Goal: Feedback & Contribution: Leave review/rating

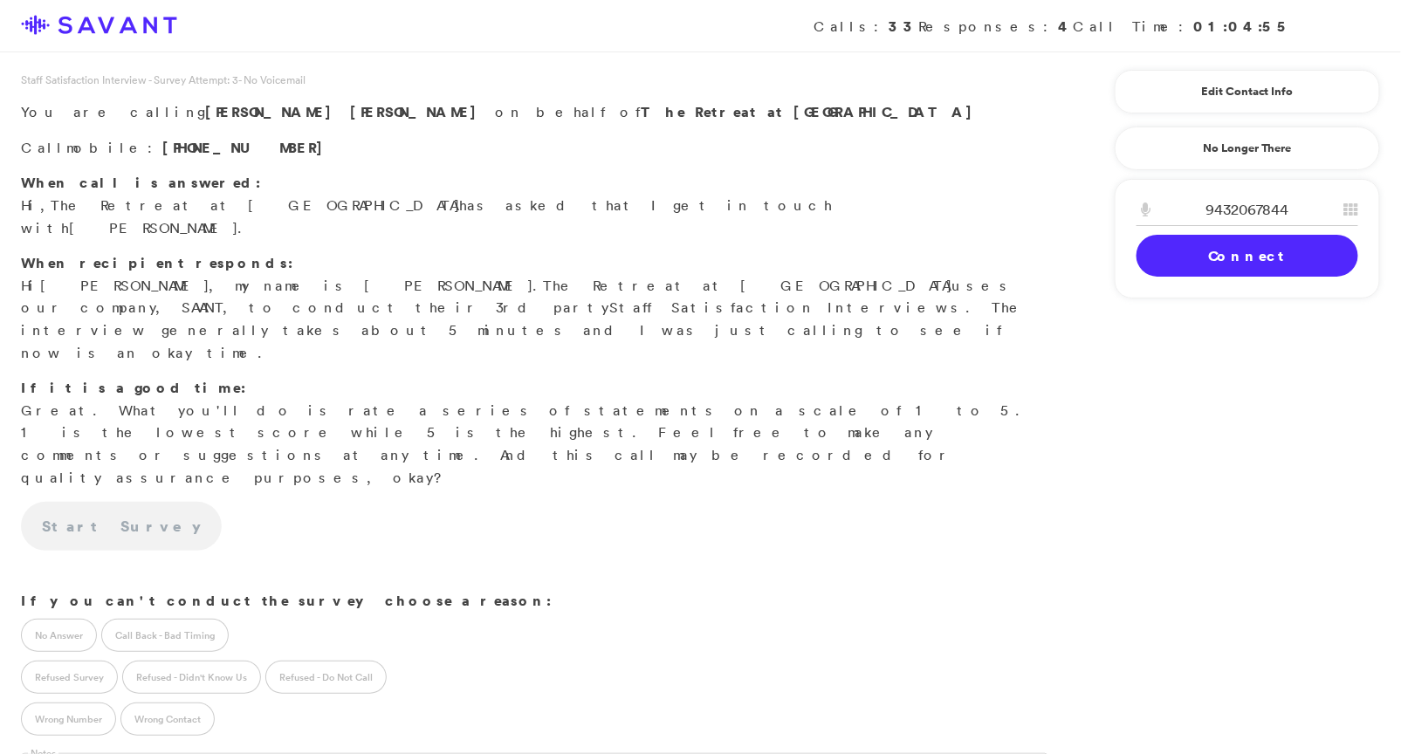
click at [1201, 248] on link "Connect" at bounding box center [1248, 256] width 222 height 42
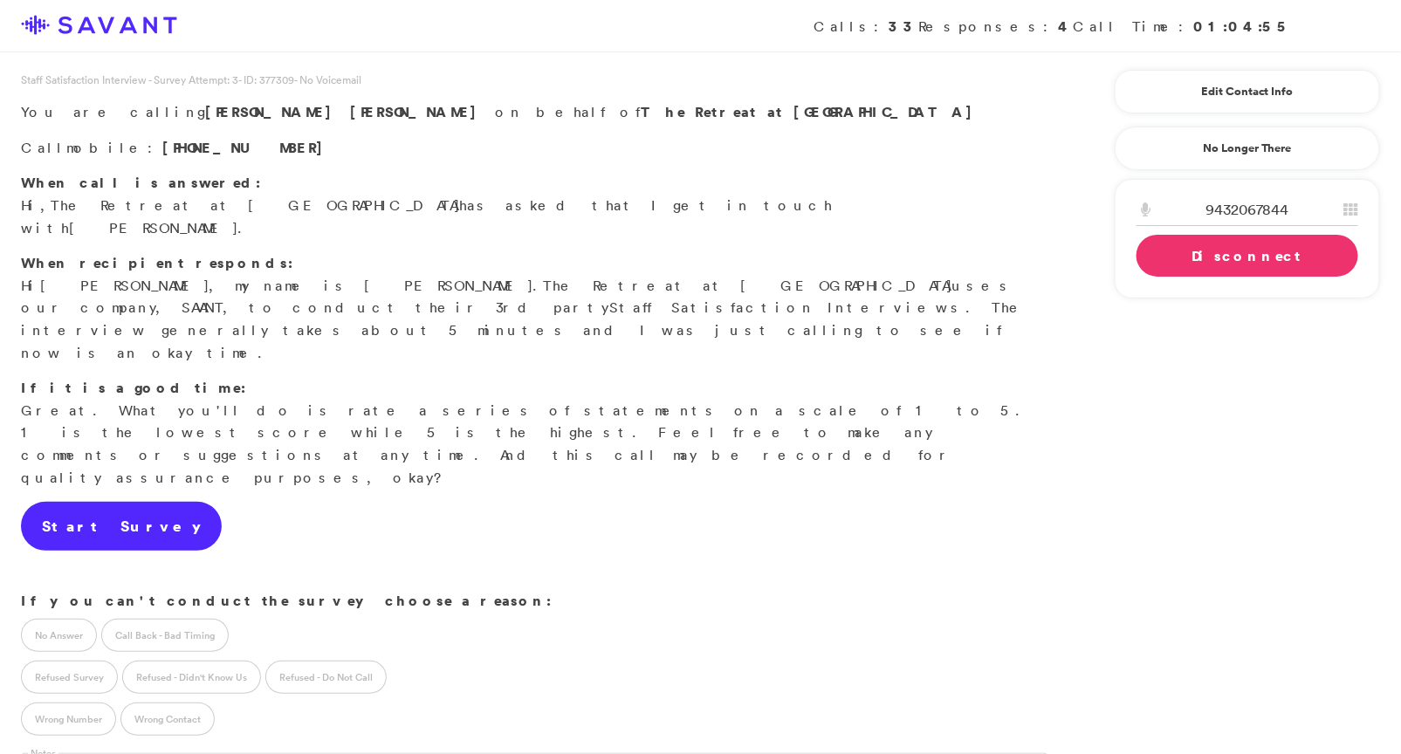
click at [100, 502] on link "Start Survey" at bounding box center [121, 526] width 201 height 49
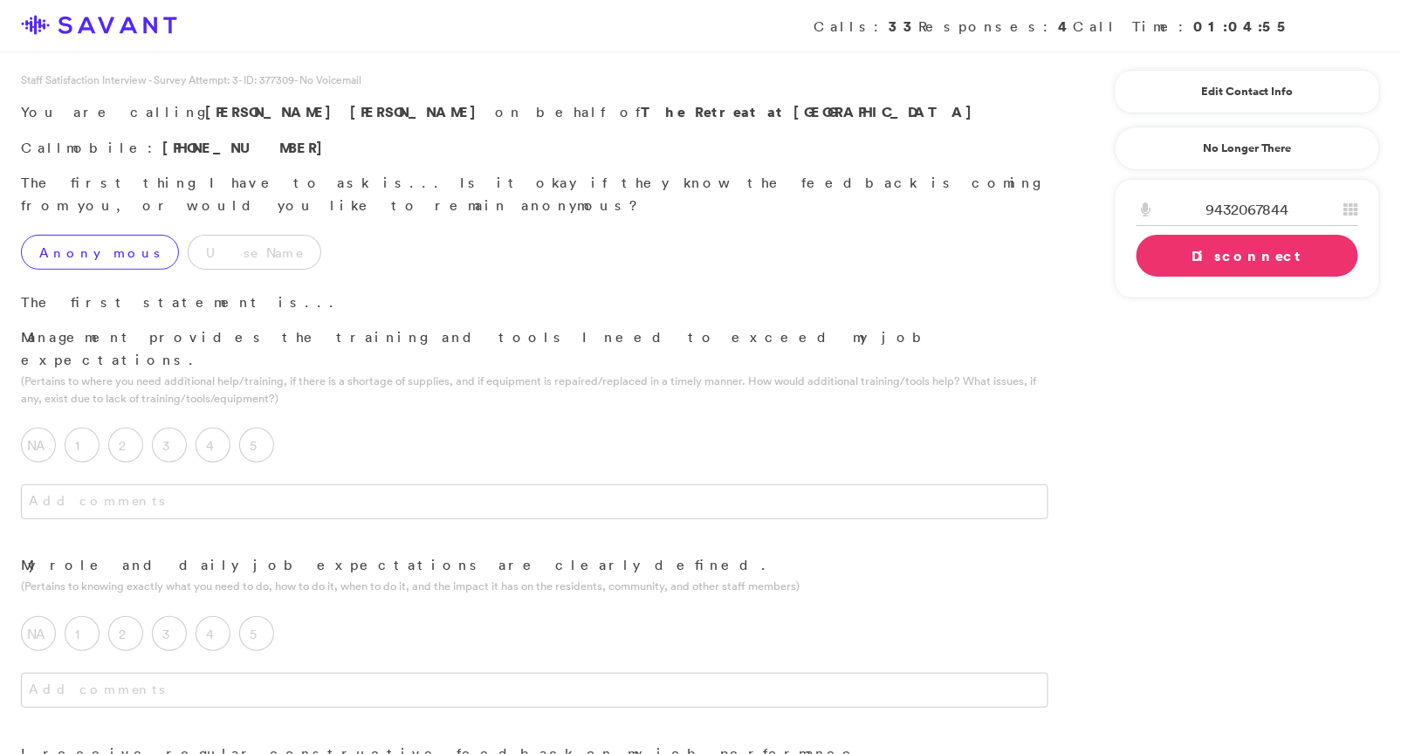
click at [85, 235] on label "Anonymous" at bounding box center [100, 252] width 158 height 35
click at [278, 428] on div "5" at bounding box center [261, 450] width 44 height 44
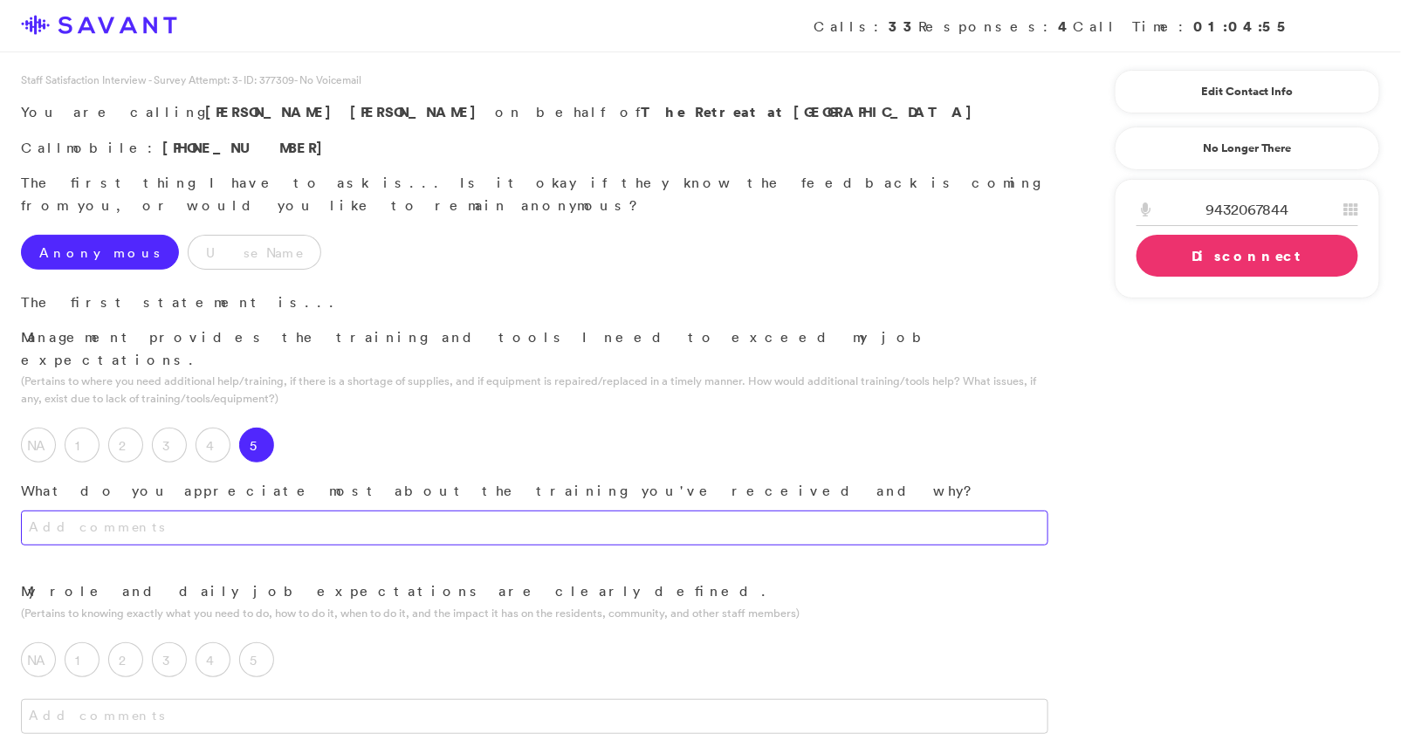
click at [362, 511] on textarea at bounding box center [534, 528] width 1027 height 35
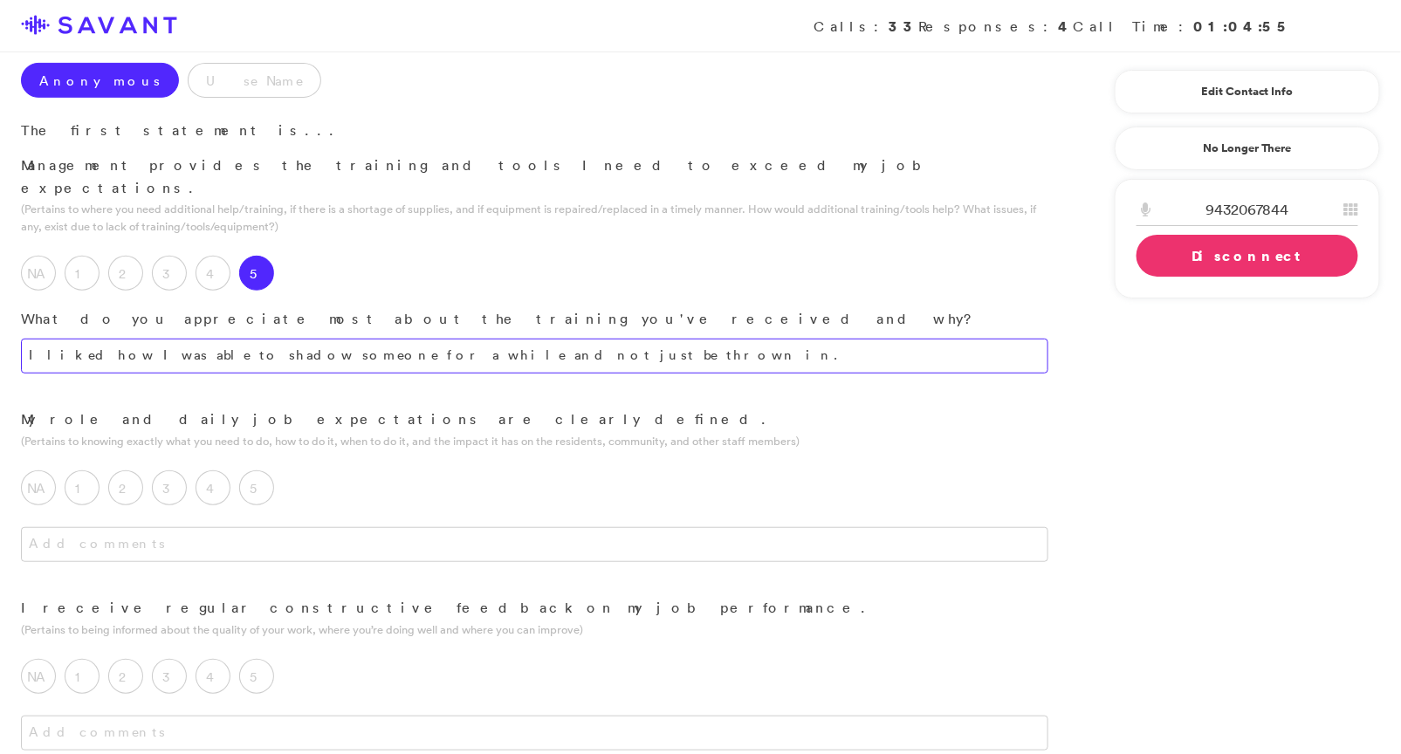
scroll to position [175, 0]
type textarea "I liked how I was able to shadow someone for a while and not just be thrown in."
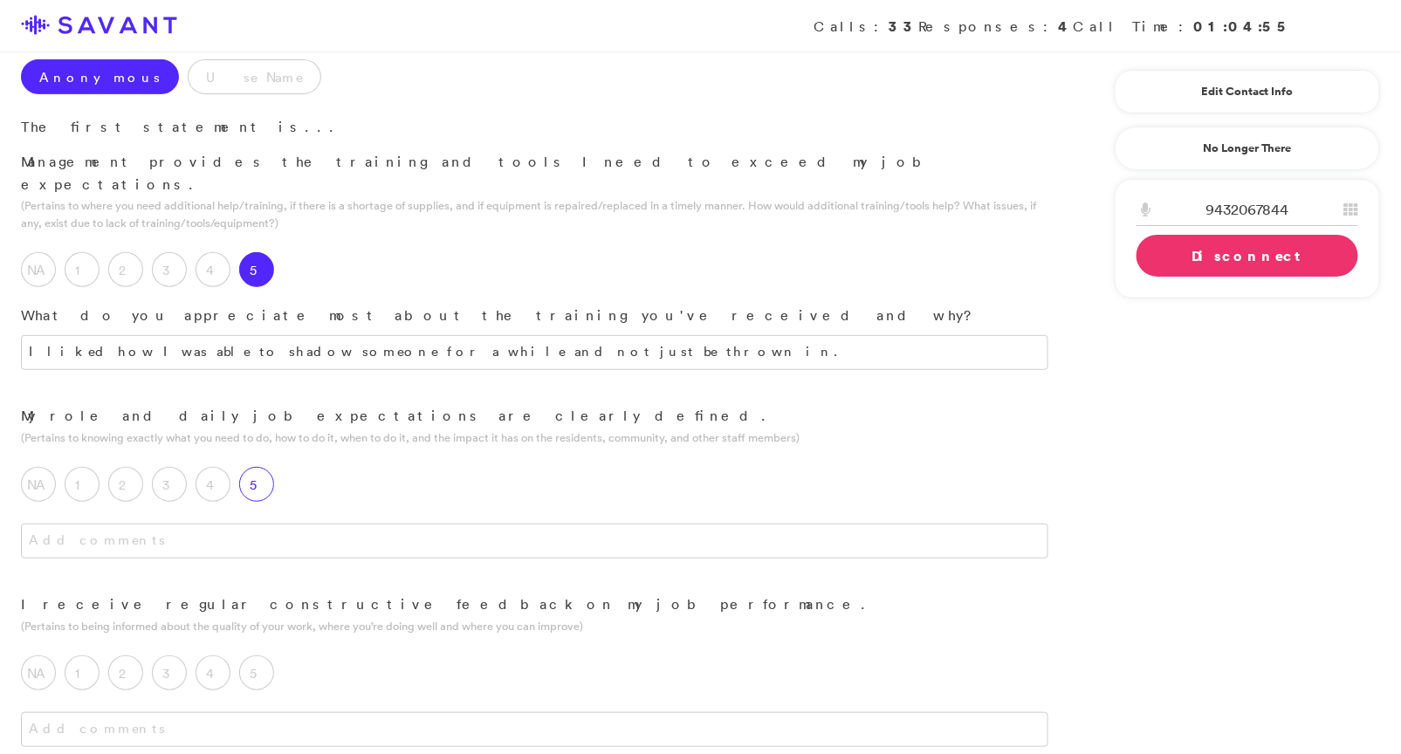
click at [262, 467] on label "5" at bounding box center [256, 484] width 35 height 35
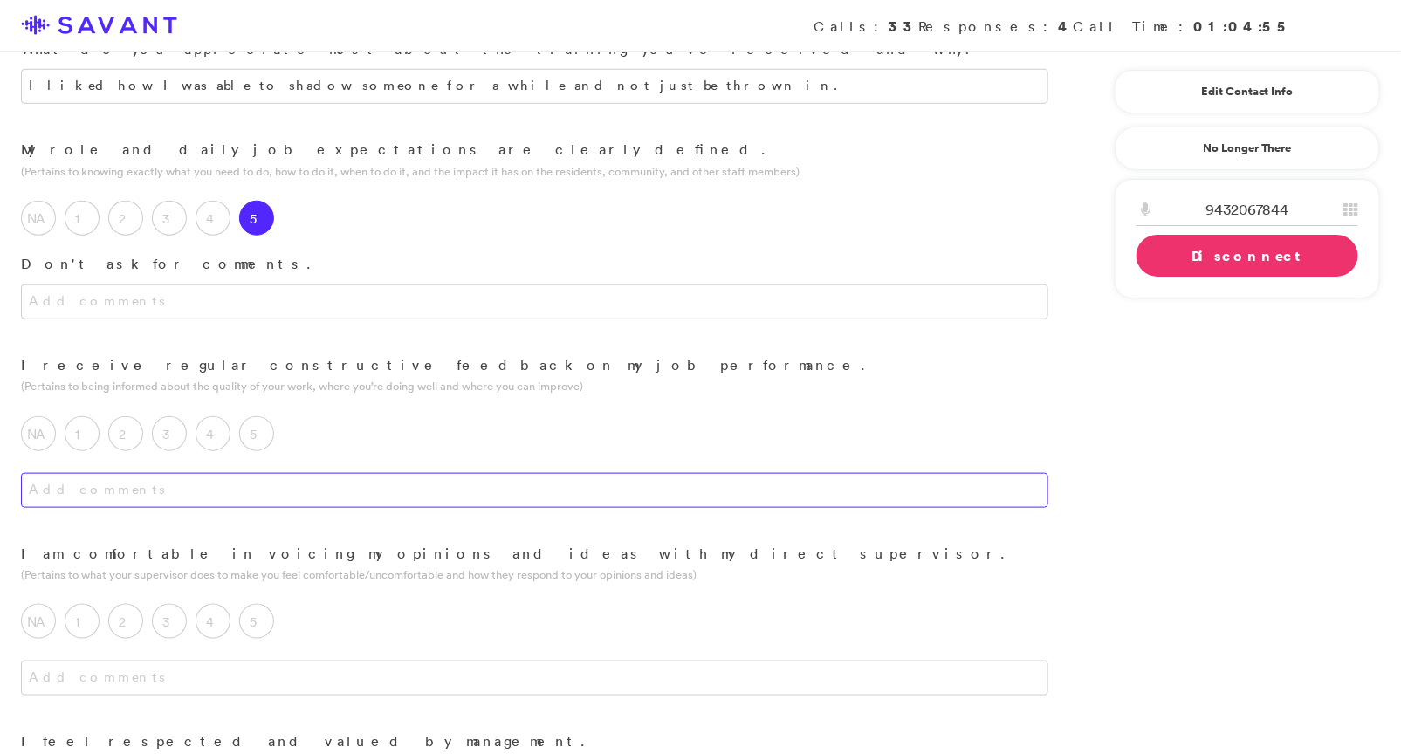
scroll to position [516, 0]
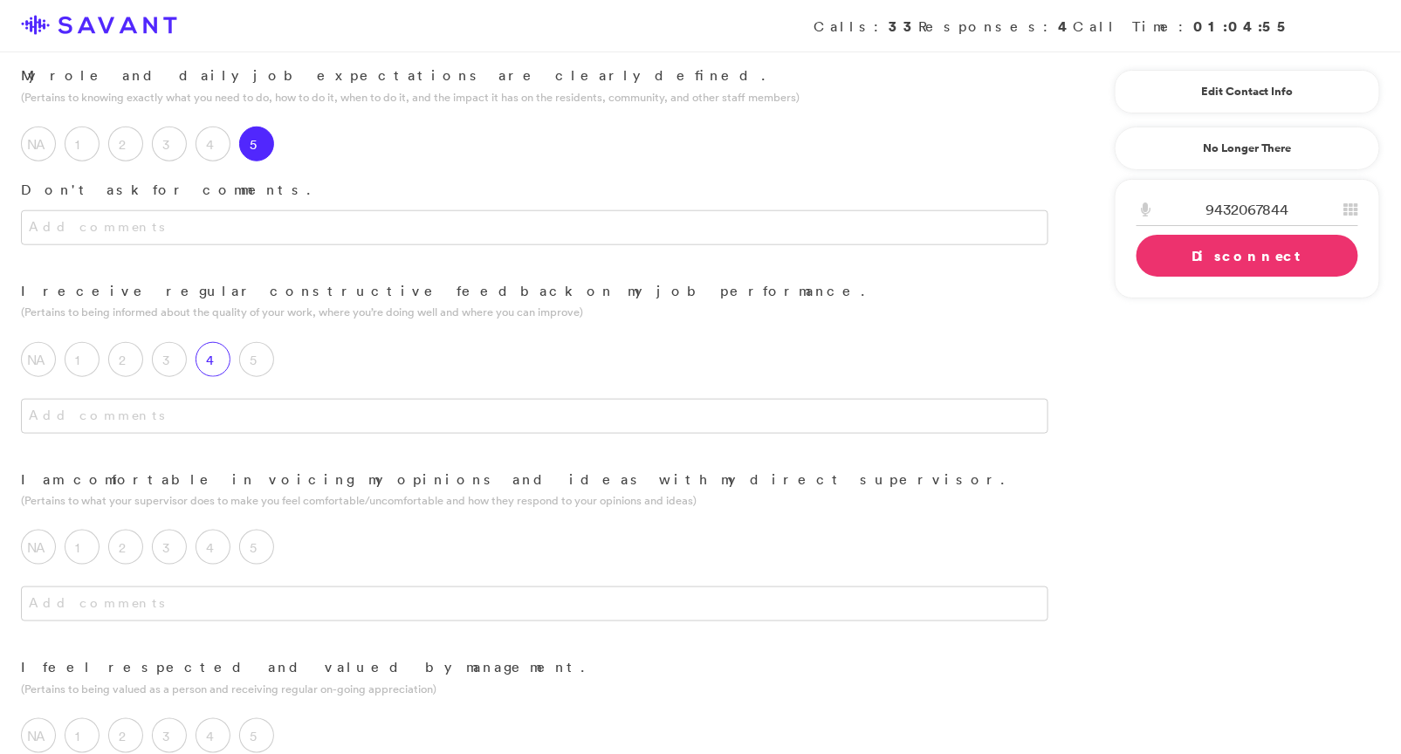
click at [205, 342] on label "4" at bounding box center [213, 359] width 35 height 35
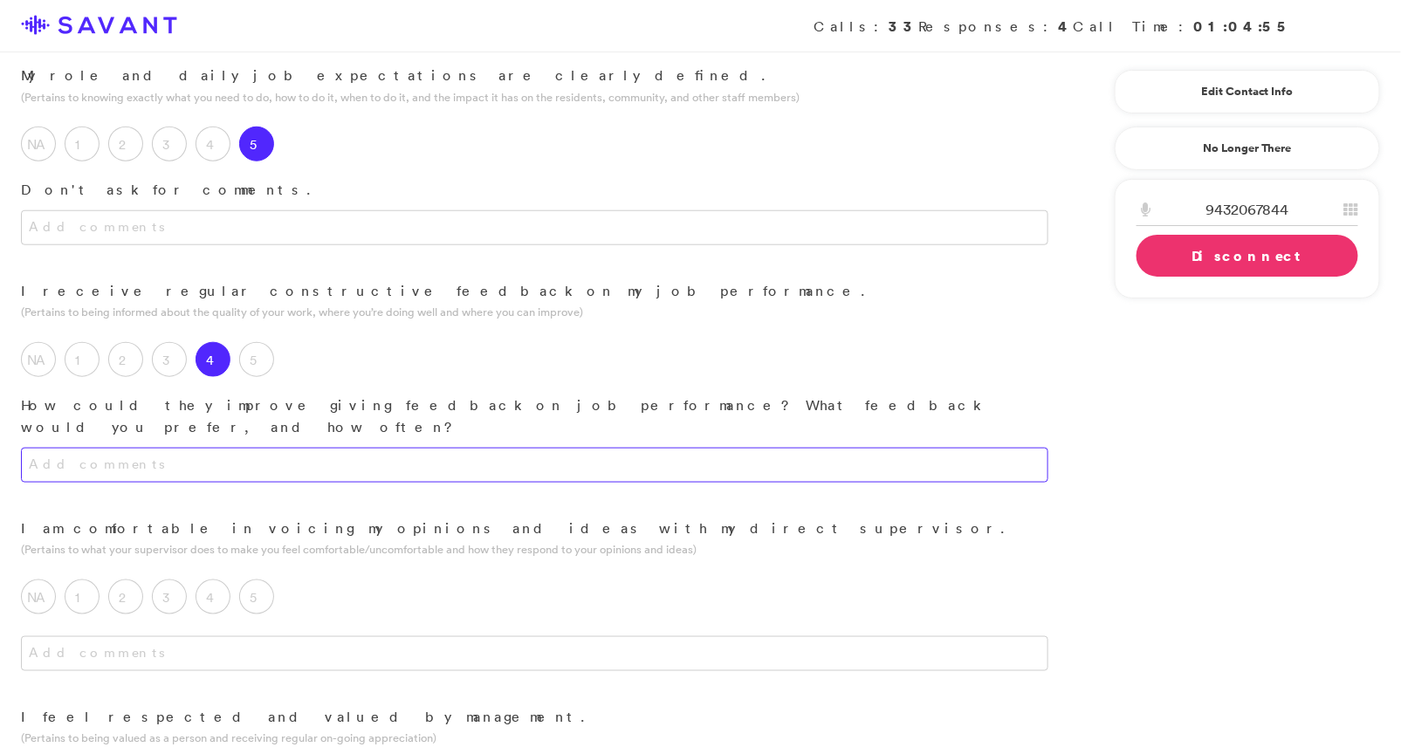
click at [270, 448] on textarea at bounding box center [534, 465] width 1027 height 35
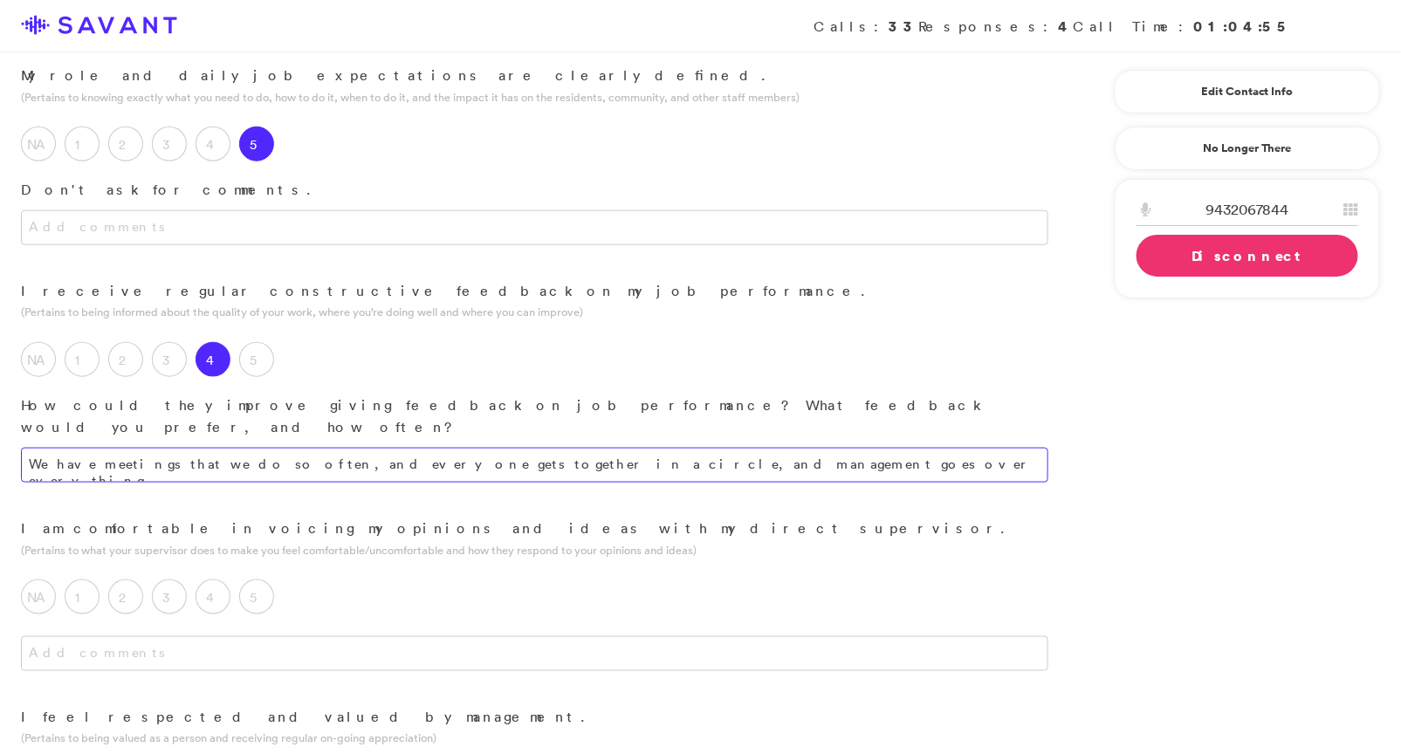
click at [732, 448] on textarea "We have meetings that we do so often, and everyone gets together in a circle, a…" at bounding box center [534, 465] width 1027 height 35
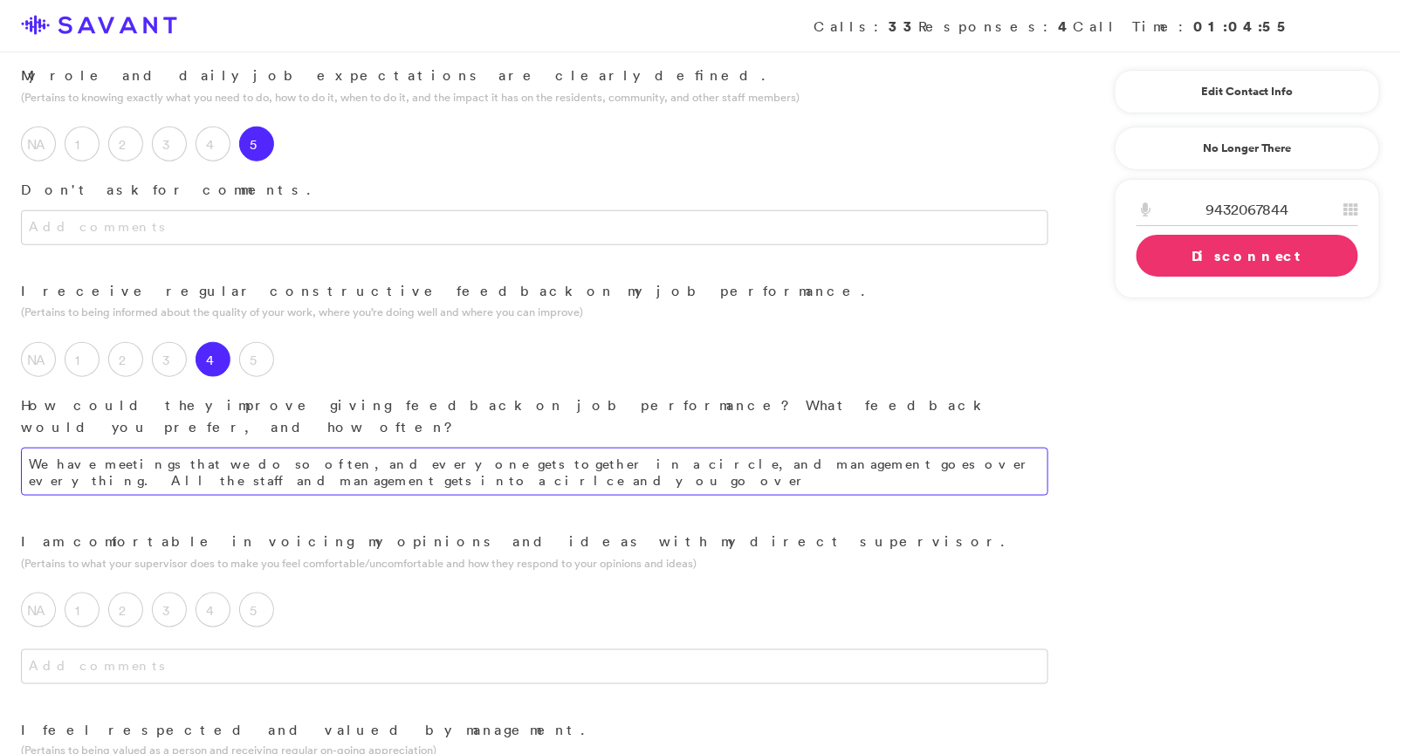
click at [983, 448] on textarea "We have meetings that we do so often, and everyone gets together in a circle, a…" at bounding box center [534, 472] width 1027 height 48
click at [985, 448] on textarea "We have meetings that we do so often, and everyone gets together in a circle, a…" at bounding box center [534, 472] width 1027 height 48
click at [986, 448] on textarea "We have meetings that we do so often, and everyone gets together in a circle, a…" at bounding box center [534, 472] width 1027 height 48
click at [203, 448] on textarea "We have meetings that we do so often, and everyone gets together in a circle, a…" at bounding box center [534, 472] width 1027 height 48
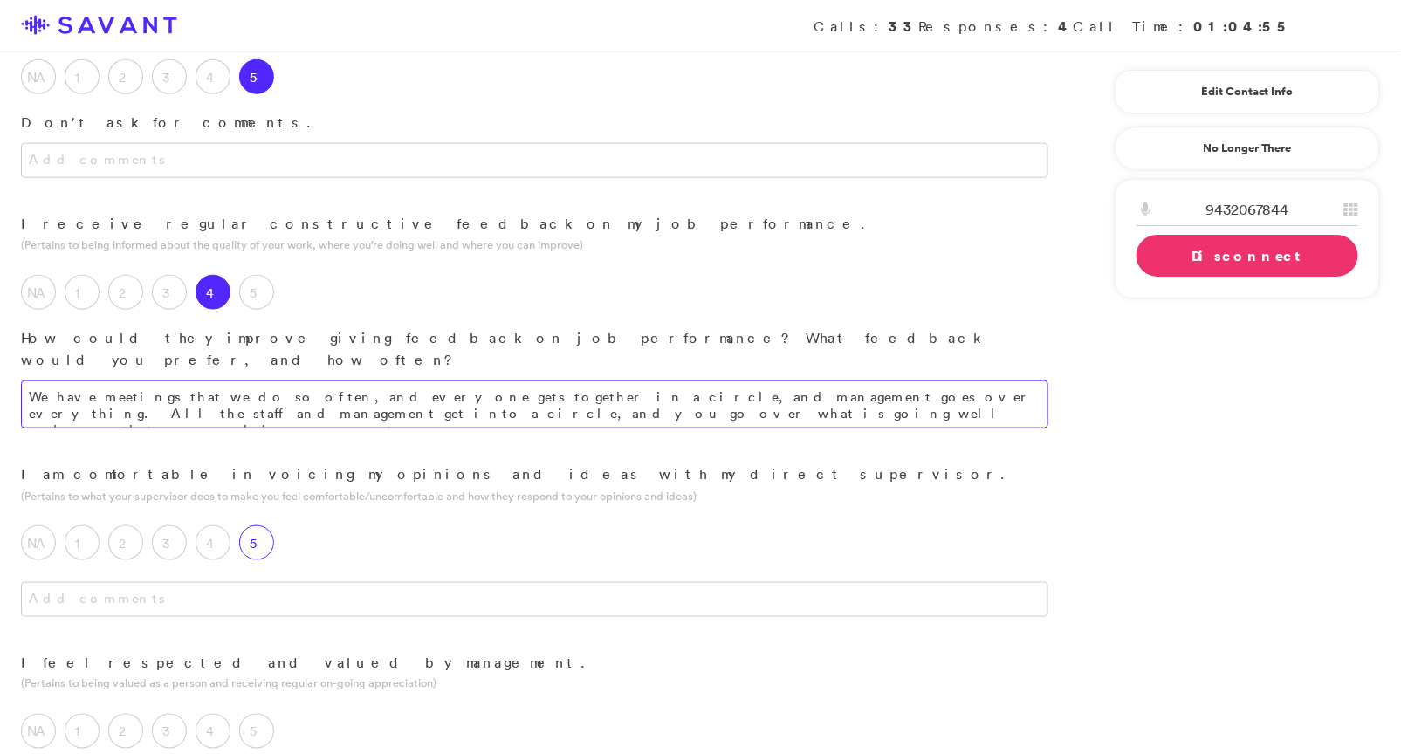
scroll to position [642, 0]
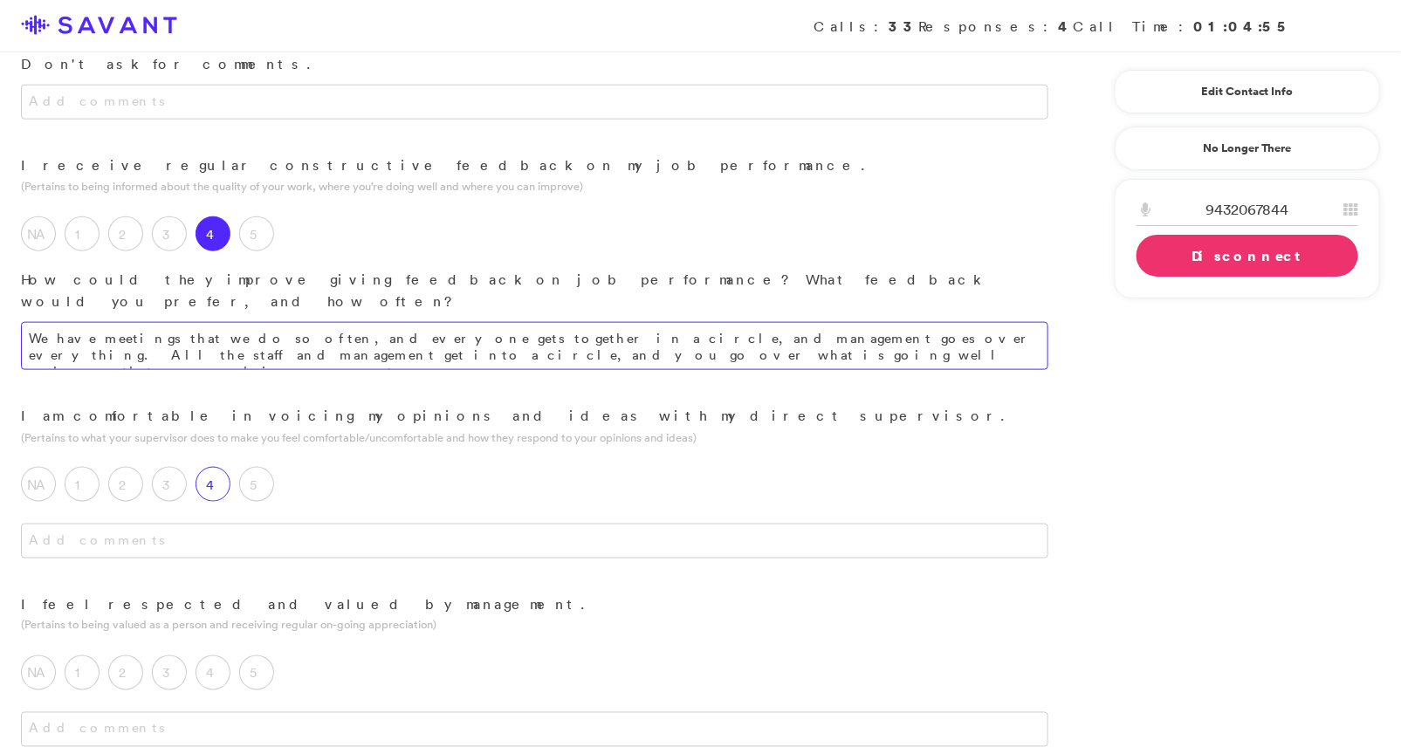
type textarea "We have meetings that we do so often, and everyone gets together in a circle, a…"
click at [211, 467] on label "4" at bounding box center [213, 484] width 35 height 35
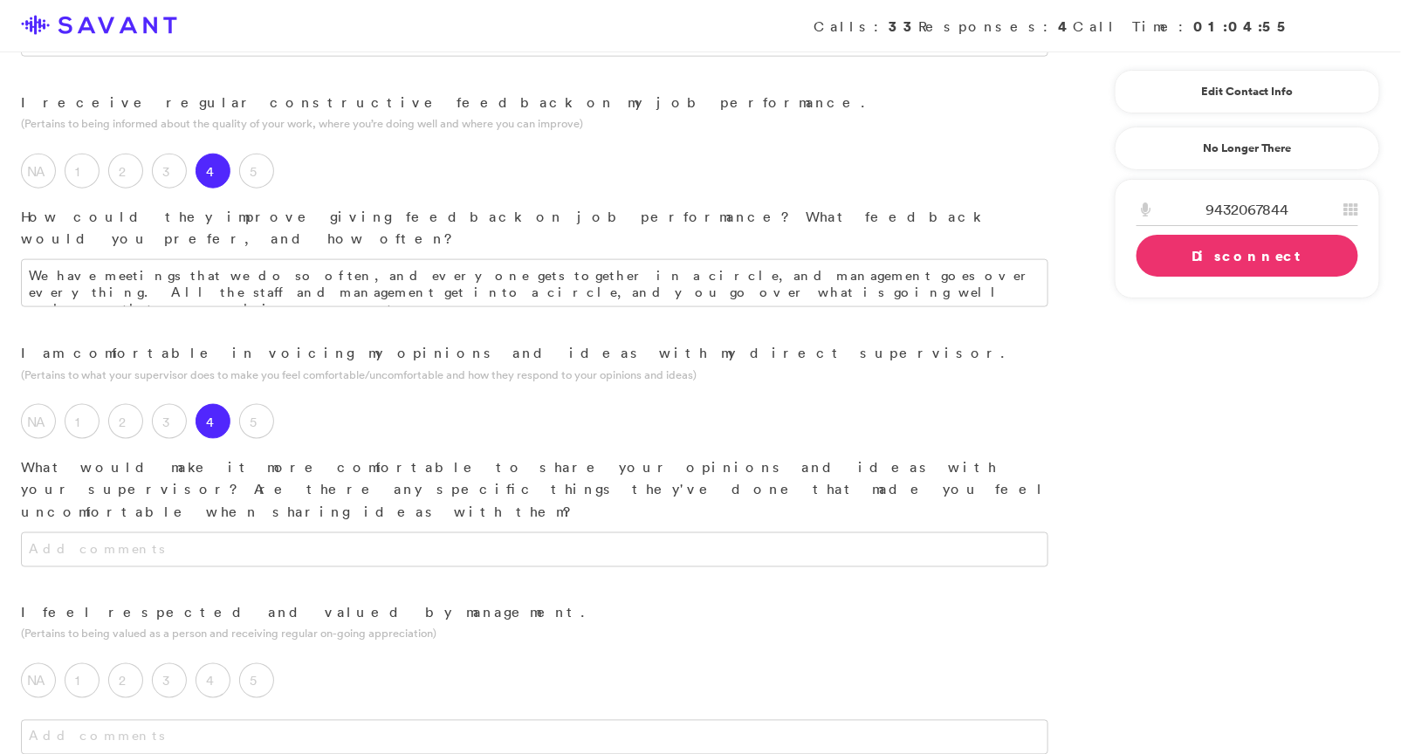
scroll to position [705, 0]
click at [285, 532] on textarea at bounding box center [534, 549] width 1027 height 35
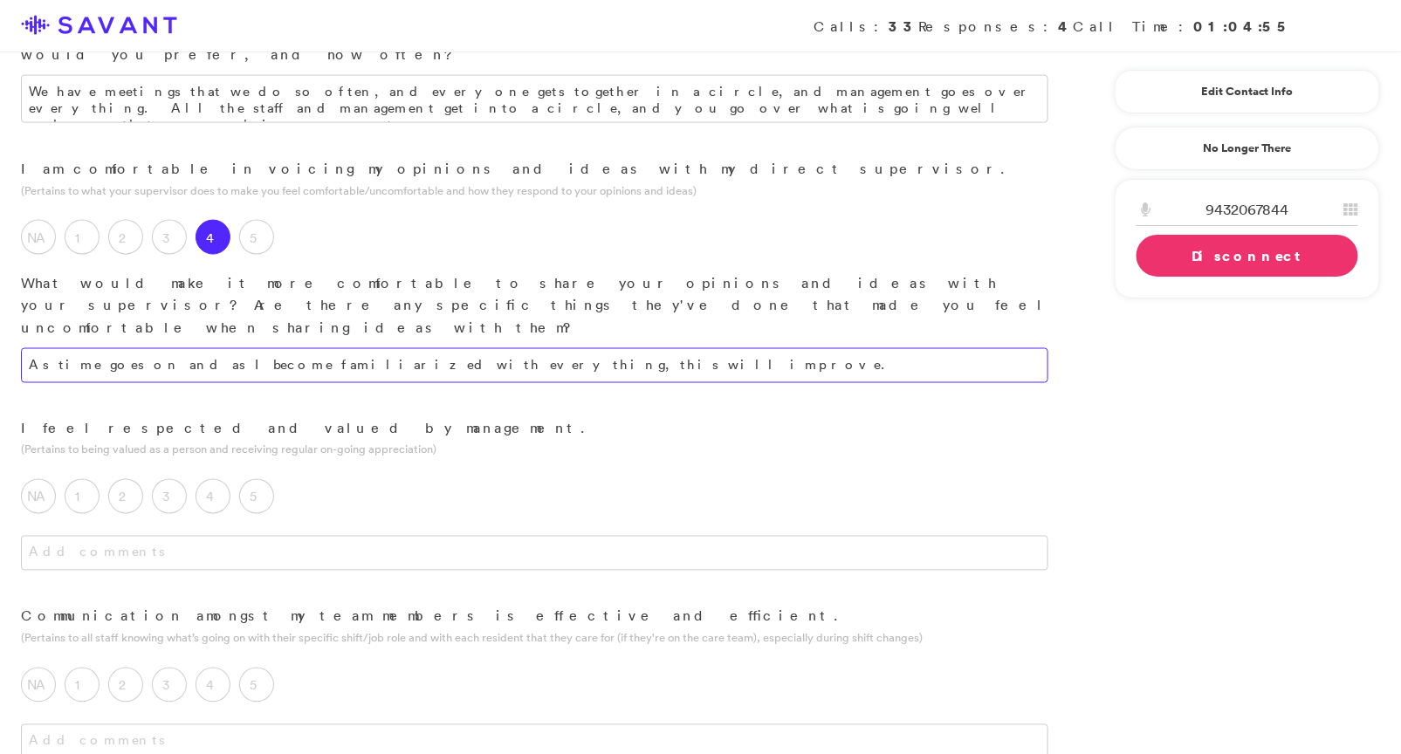
scroll to position [890, 0]
type textarea "As time goes on and as I become familiarized with everything, this will improve."
click at [247, 477] on label "5" at bounding box center [256, 494] width 35 height 35
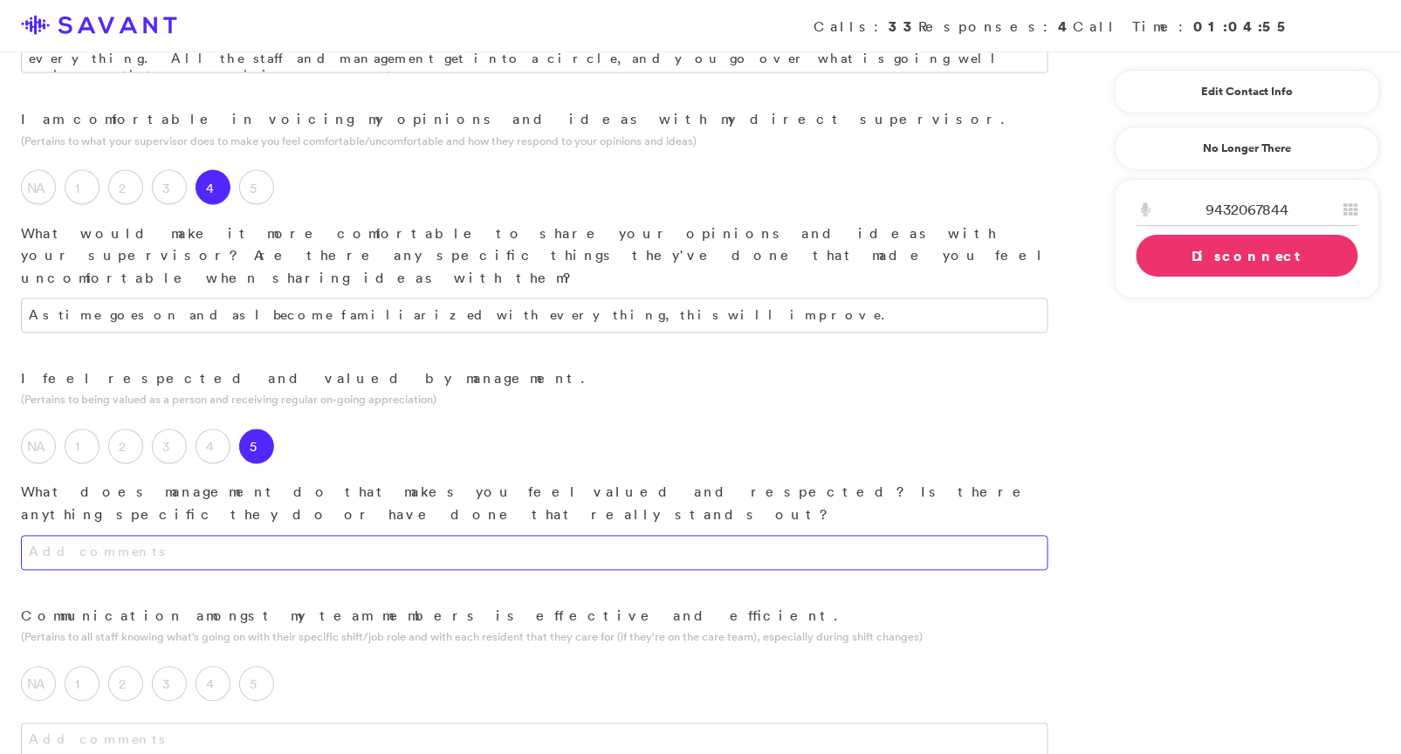
scroll to position [939, 0]
click at [321, 535] on textarea at bounding box center [534, 552] width 1027 height 35
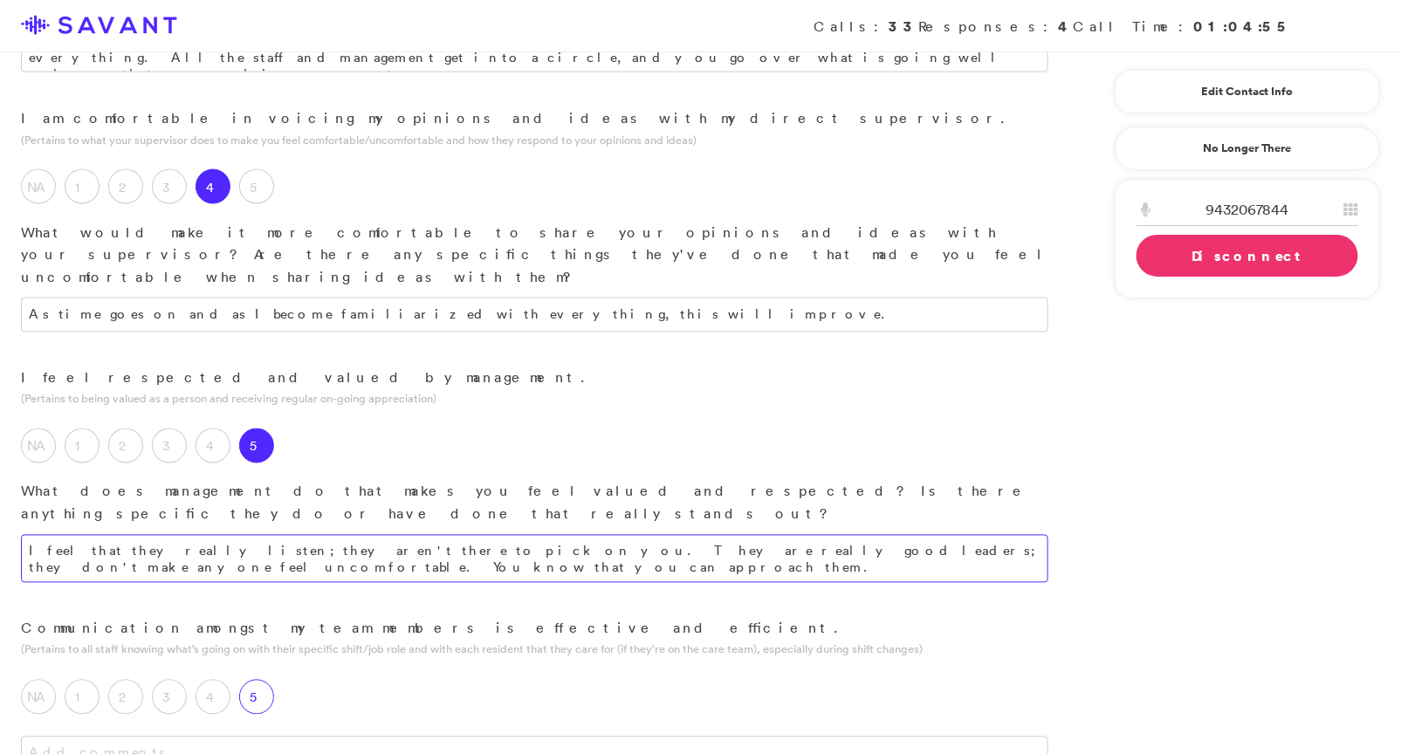
type textarea "I feel that they really listen; they aren't there to pick on you. They are real…"
click at [268, 680] on label "5" at bounding box center [256, 697] width 35 height 35
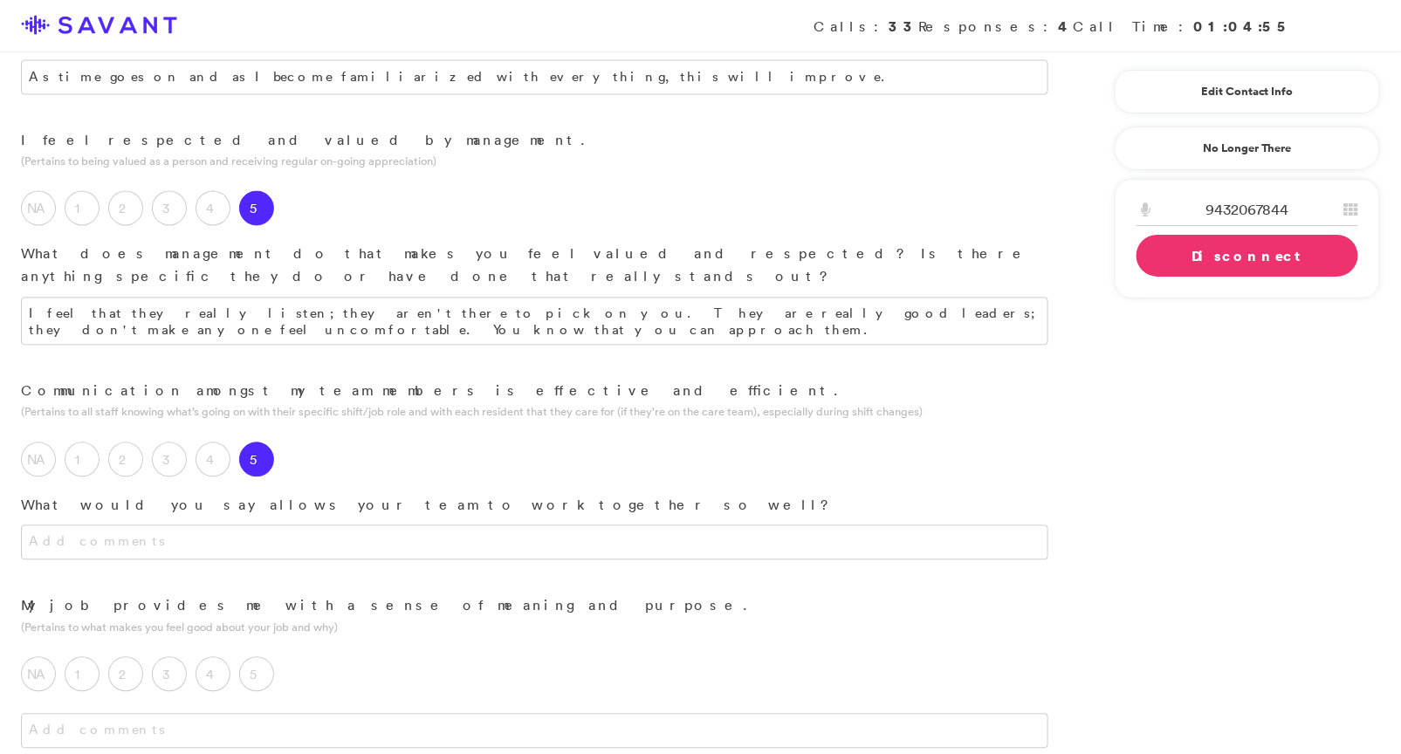
scroll to position [1202, 0]
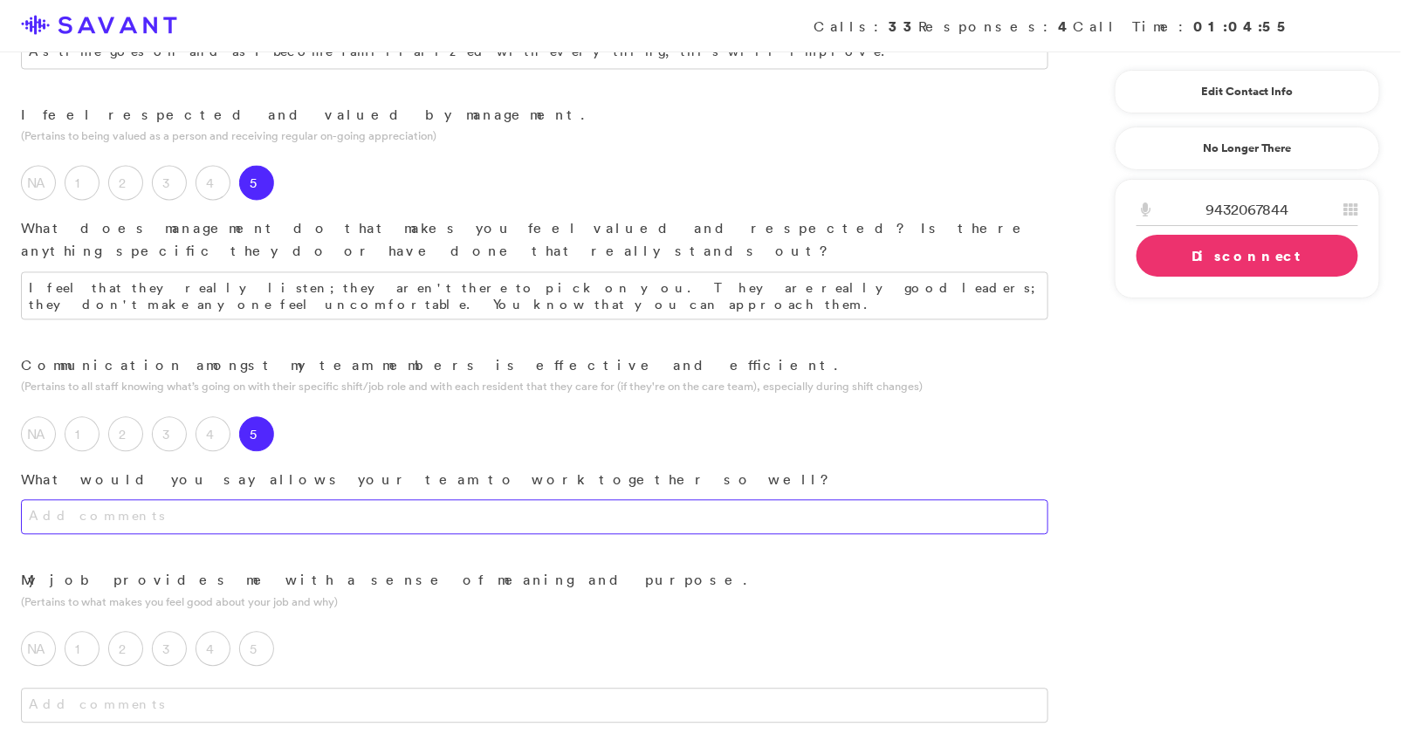
click at [418, 500] on textarea at bounding box center [534, 517] width 1027 height 35
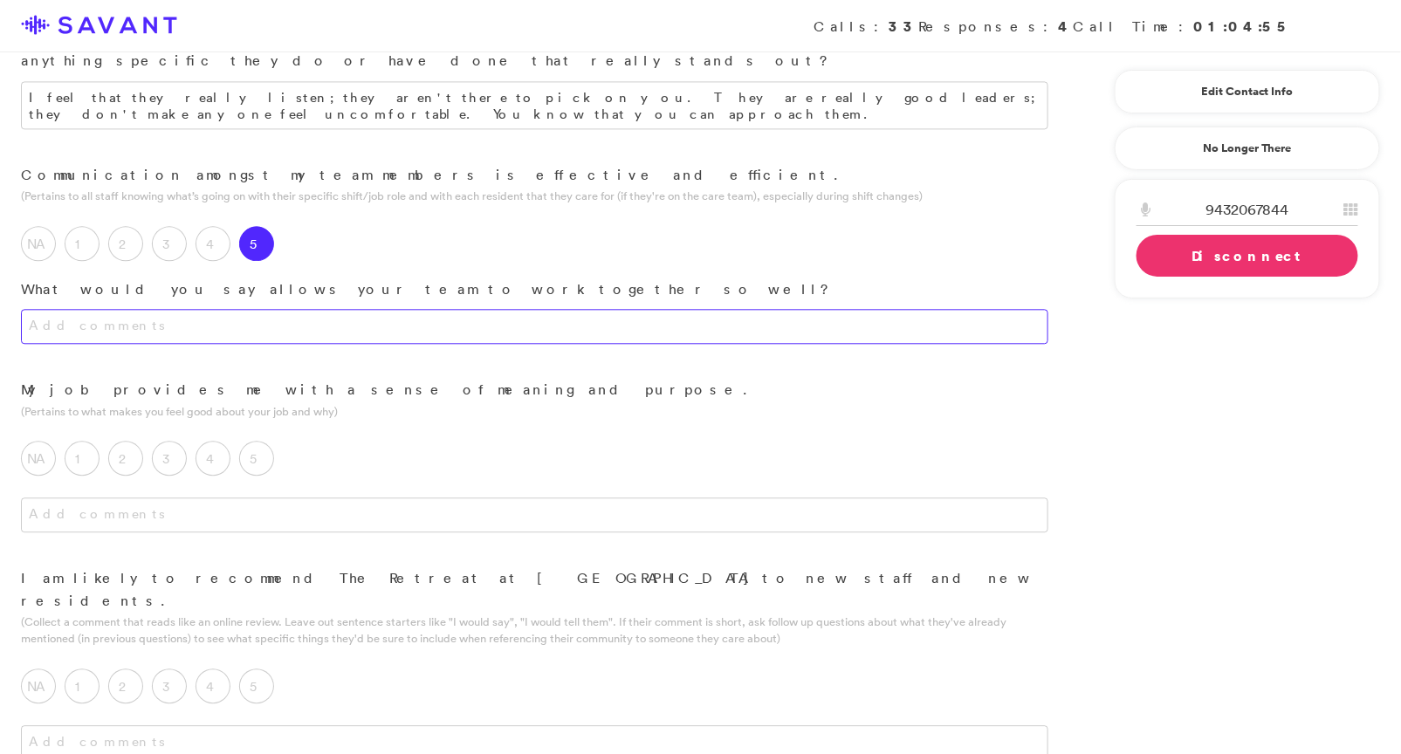
scroll to position [1395, 0]
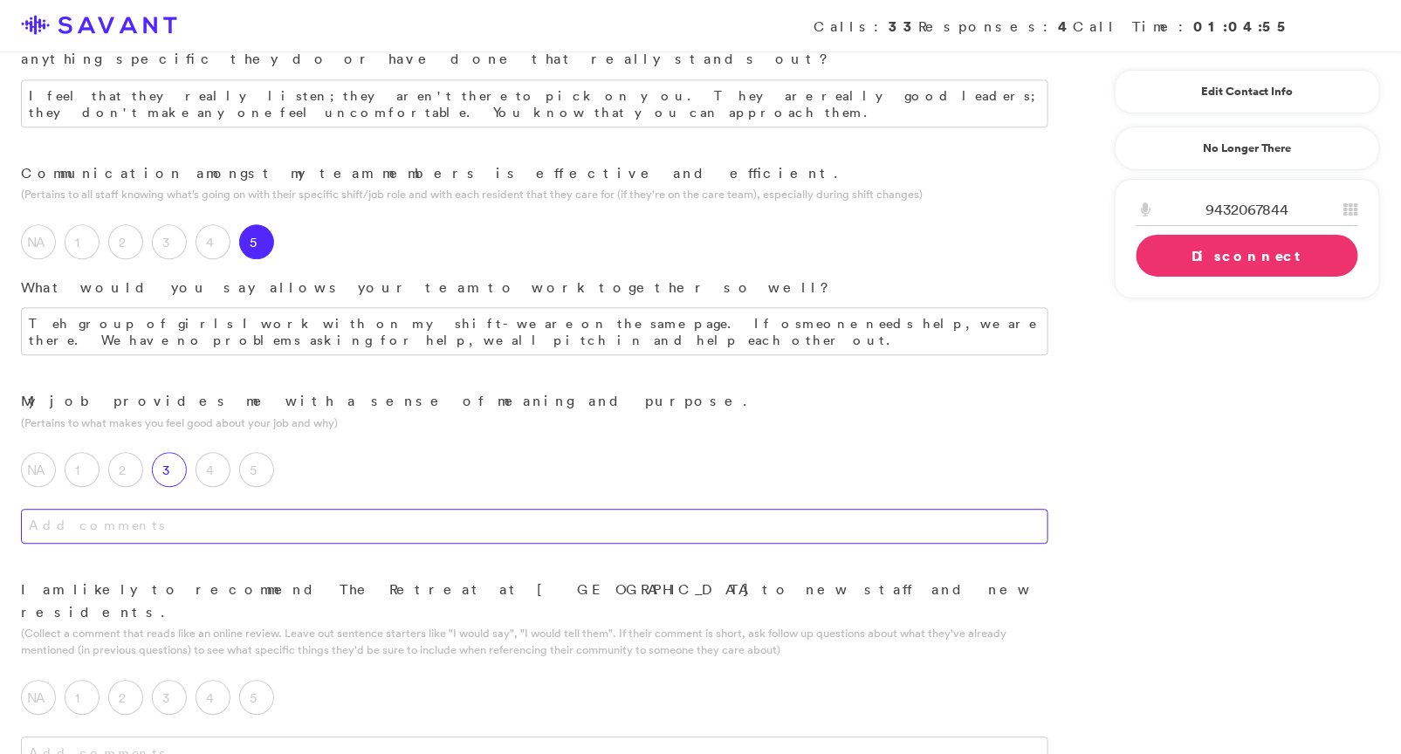
drag, startPoint x: 244, startPoint y: 428, endPoint x: 178, endPoint y: 340, distance: 109.6
click at [179, 390] on div "My job provides me with a sense of meaning and purpose. (Pertains to what makes…" at bounding box center [534, 484] width 1069 height 189
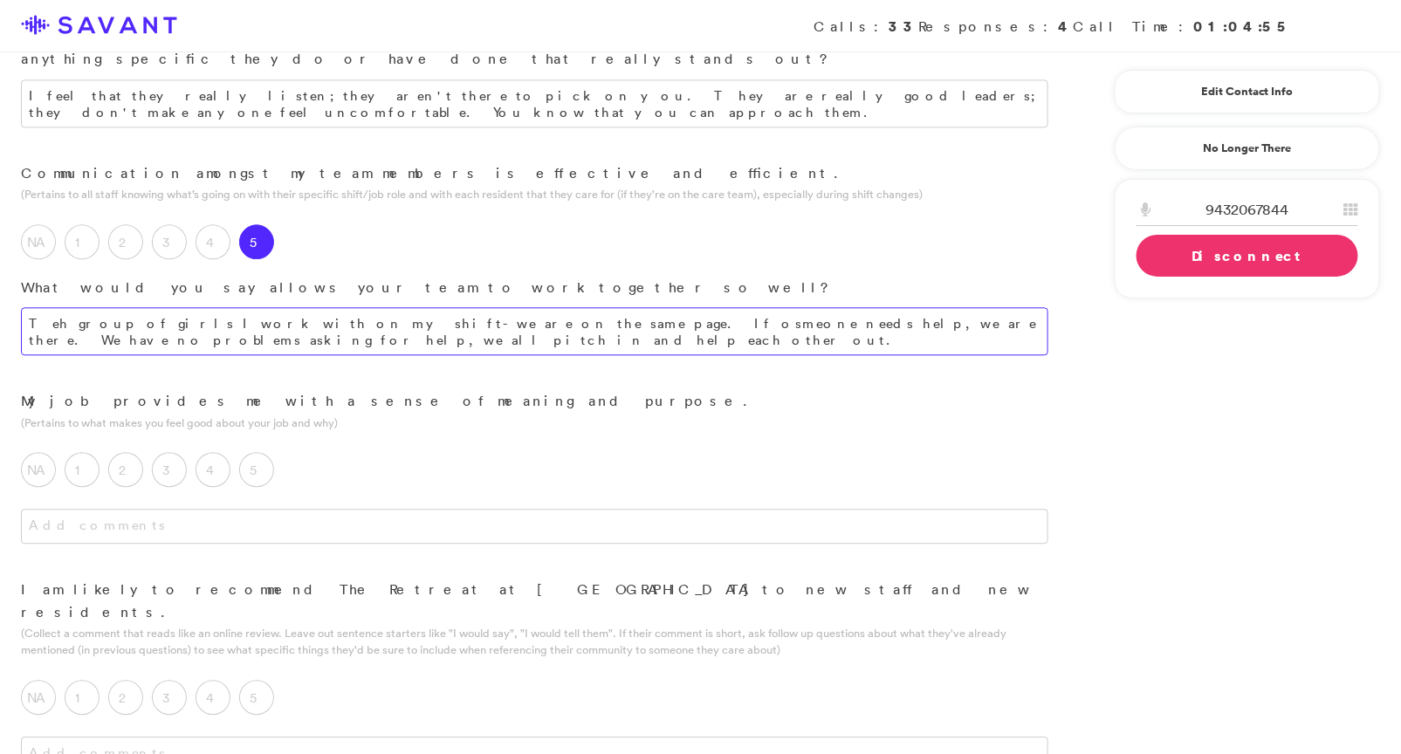
click at [391, 307] on textarea "Teh group of girls I work with on my shift- we are on the same page. If osmeone…" at bounding box center [534, 331] width 1027 height 48
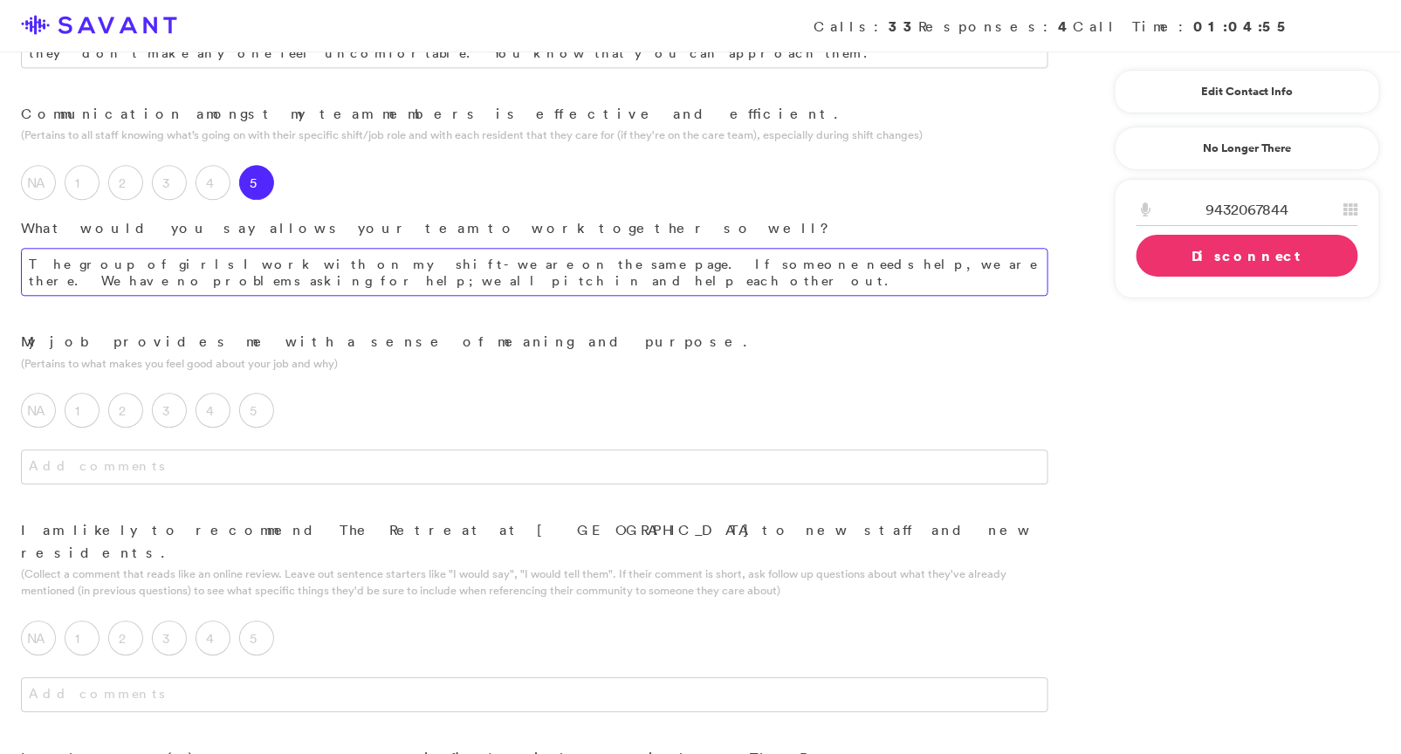
scroll to position [1528, 0]
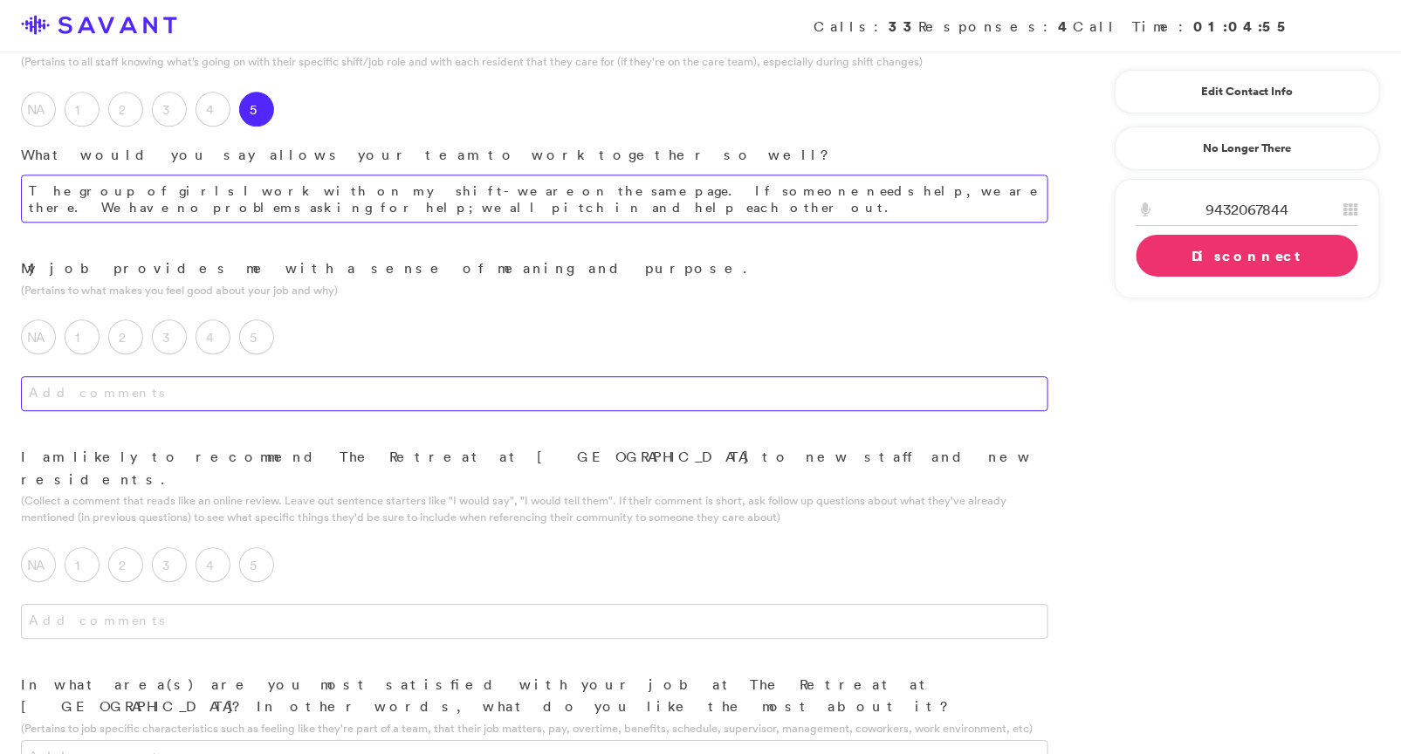
type textarea "The group of girls I work with on my shift- we are on the same page. If someone…"
click at [313, 376] on textarea at bounding box center [534, 393] width 1027 height 35
click at [267, 319] on label "5" at bounding box center [256, 336] width 35 height 35
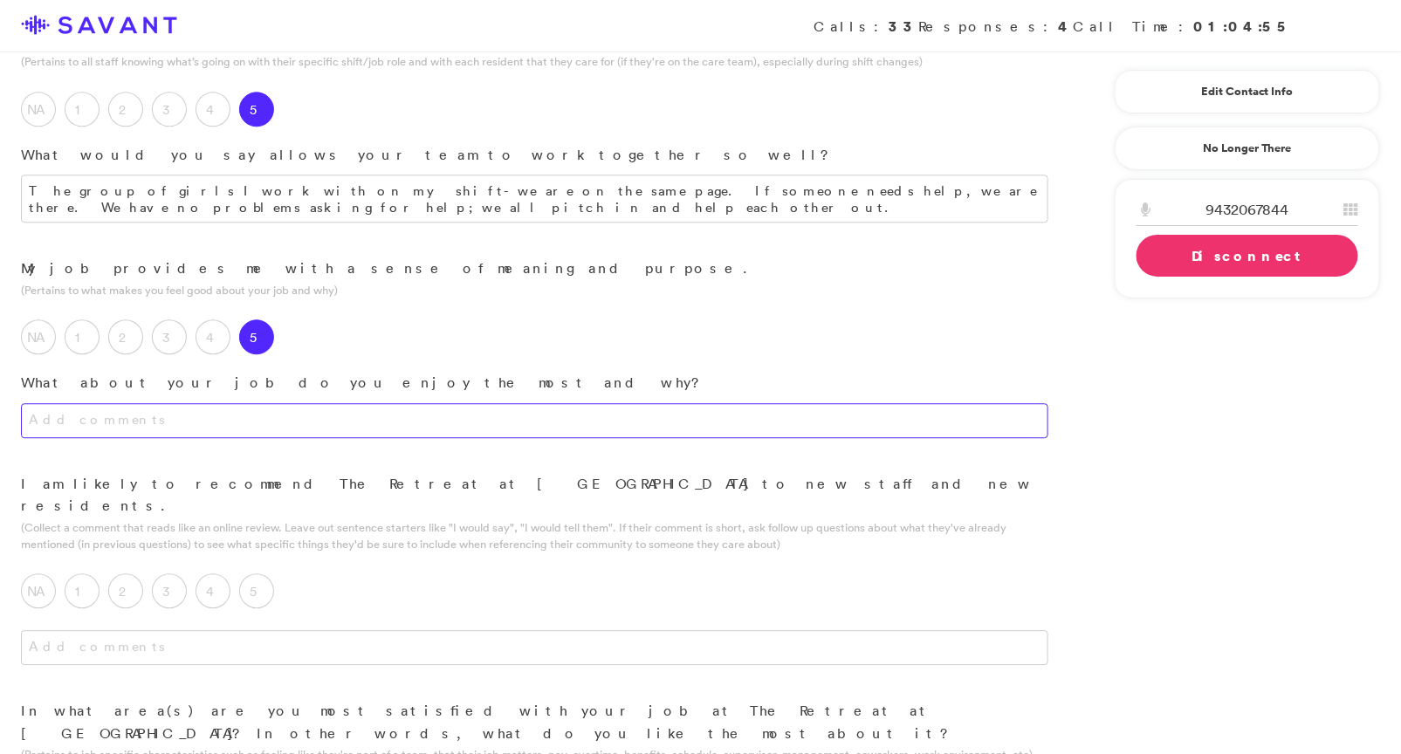
click at [324, 403] on textarea at bounding box center [534, 420] width 1027 height 35
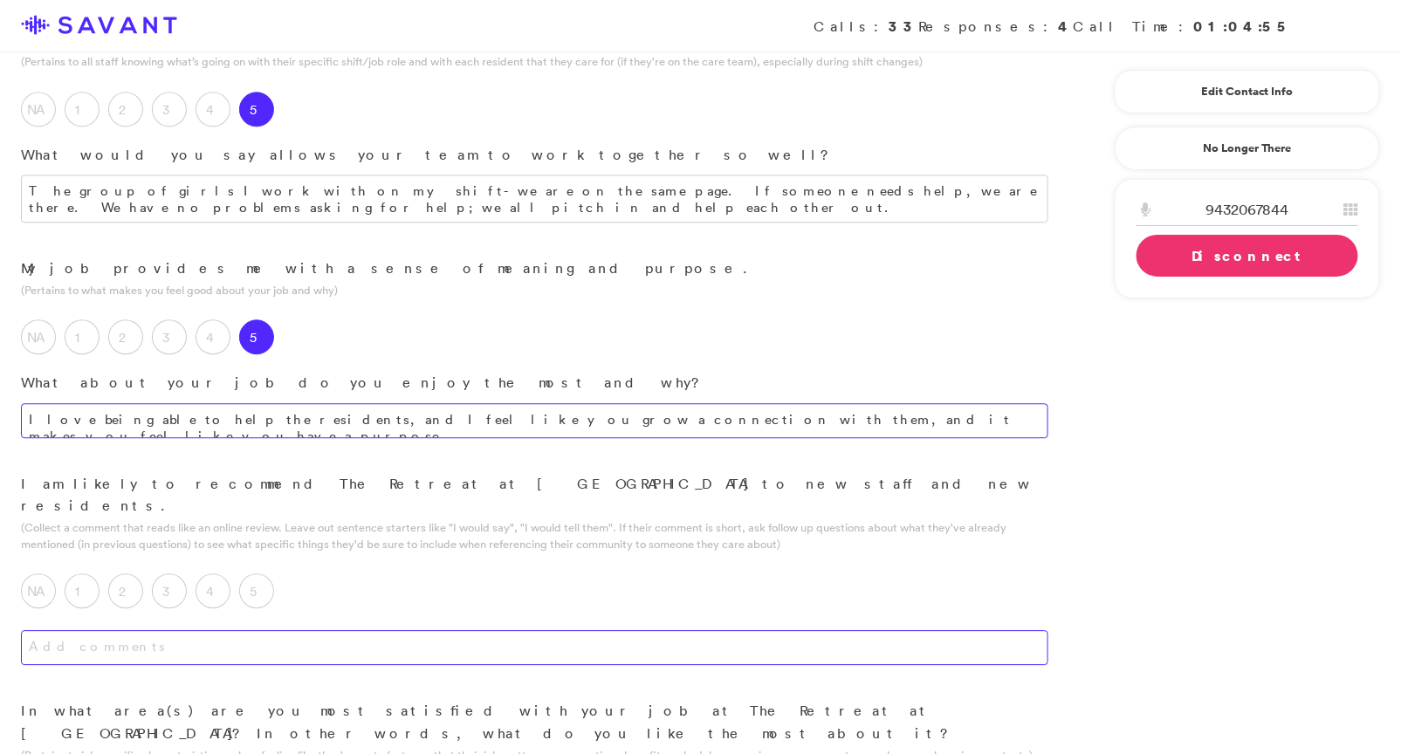
type textarea "I love being able to help the residents, and I feel like you grow a connection …"
click at [449, 630] on textarea at bounding box center [534, 647] width 1027 height 35
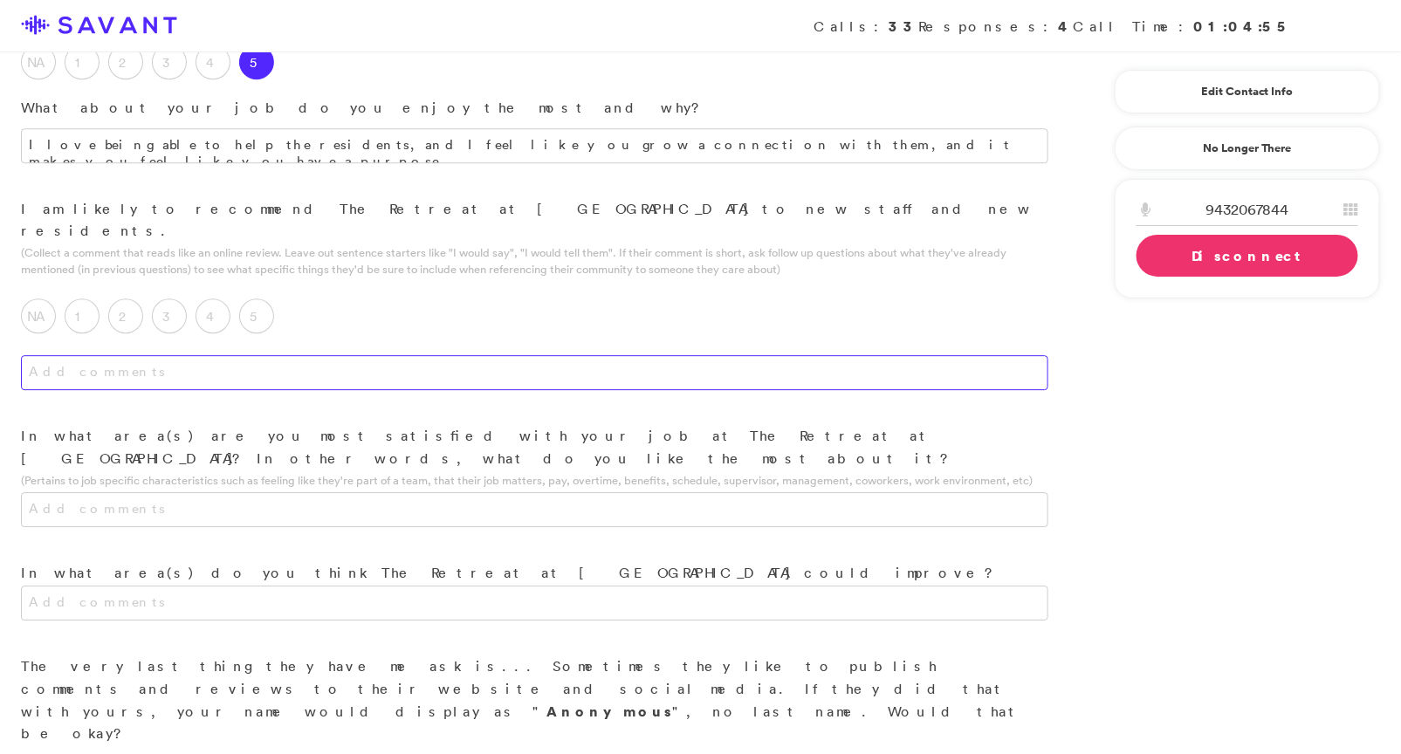
scroll to position [1817, 0]
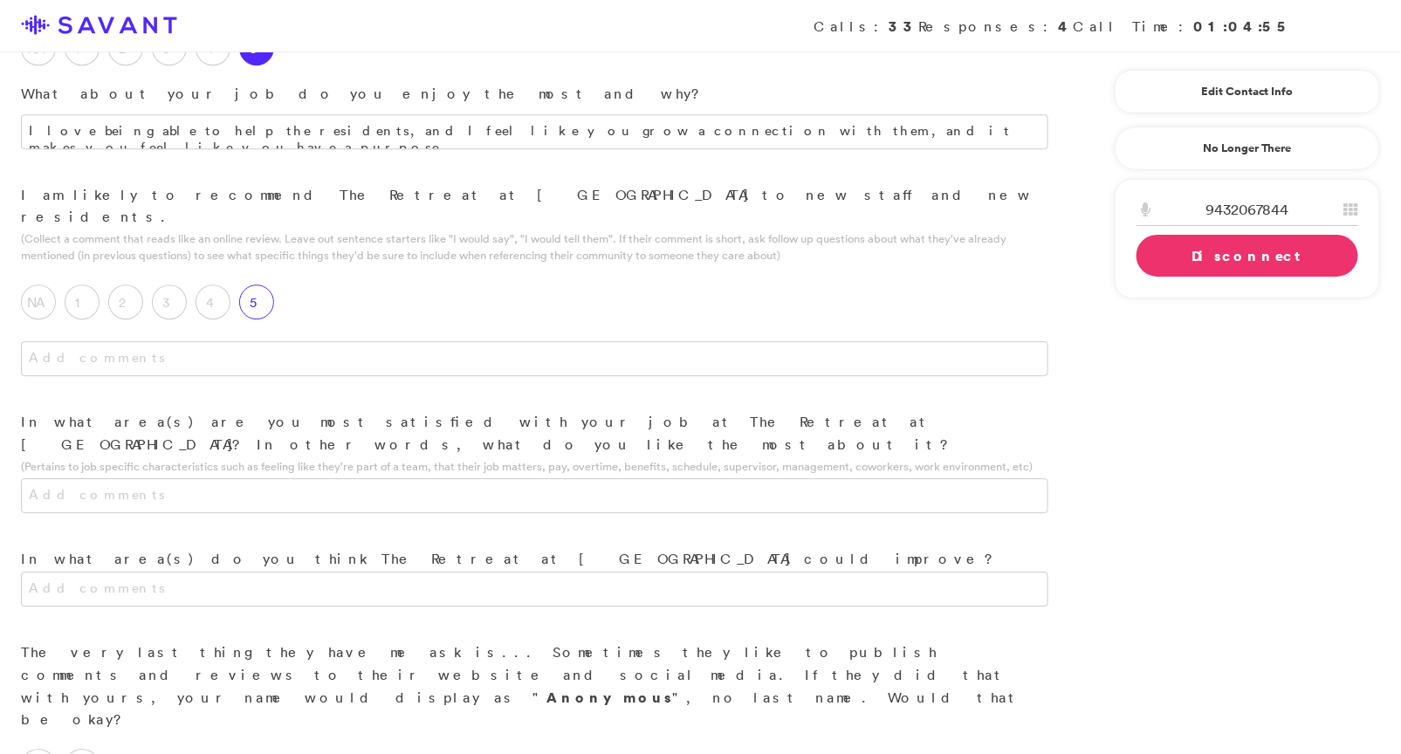
click at [267, 285] on label "5" at bounding box center [256, 302] width 35 height 35
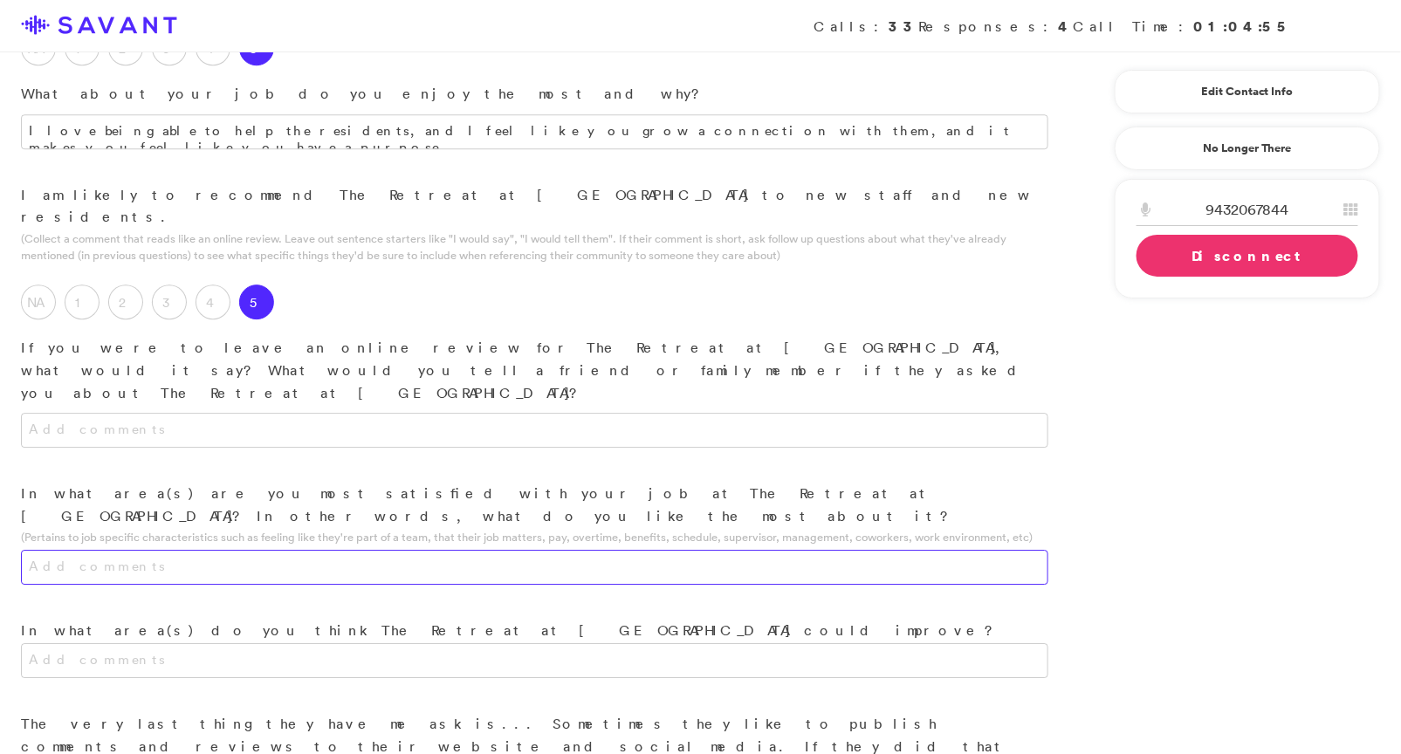
click at [397, 550] on textarea at bounding box center [534, 567] width 1027 height 35
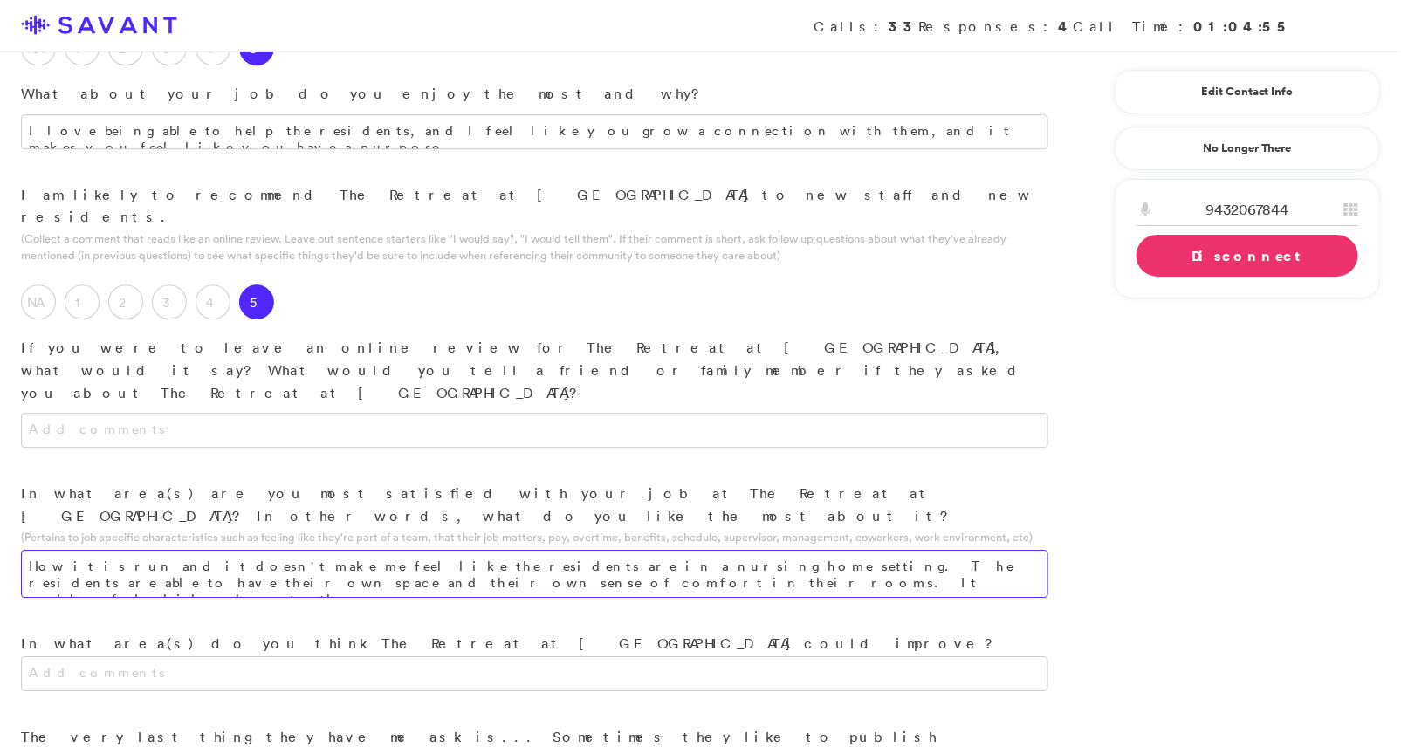
click at [768, 550] on textarea "How it is run and it doesn't make me feel like the residents are in a nursing h…" at bounding box center [534, 574] width 1027 height 48
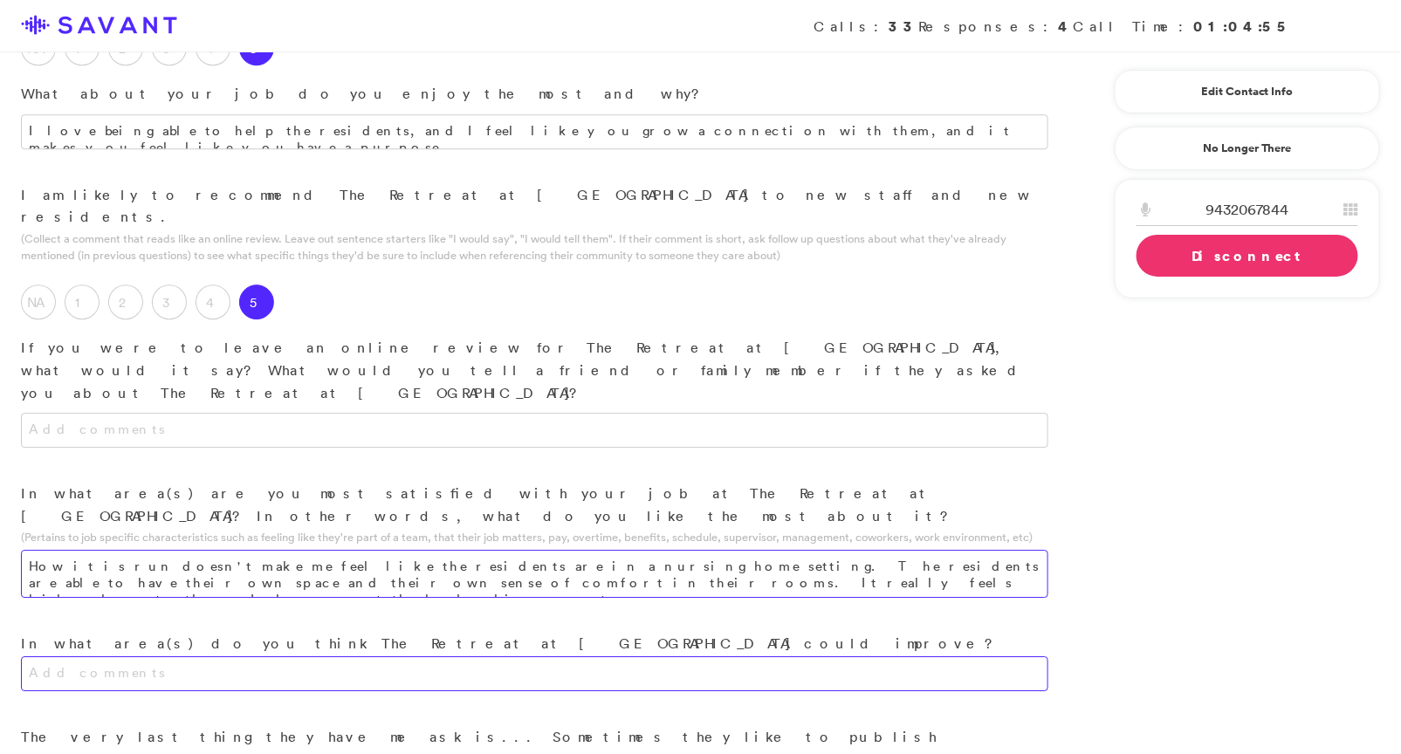
type textarea "How it is run doesn't make me feel like the residents are in a nursing home set…"
click at [259, 656] on textarea at bounding box center [534, 673] width 1027 height 35
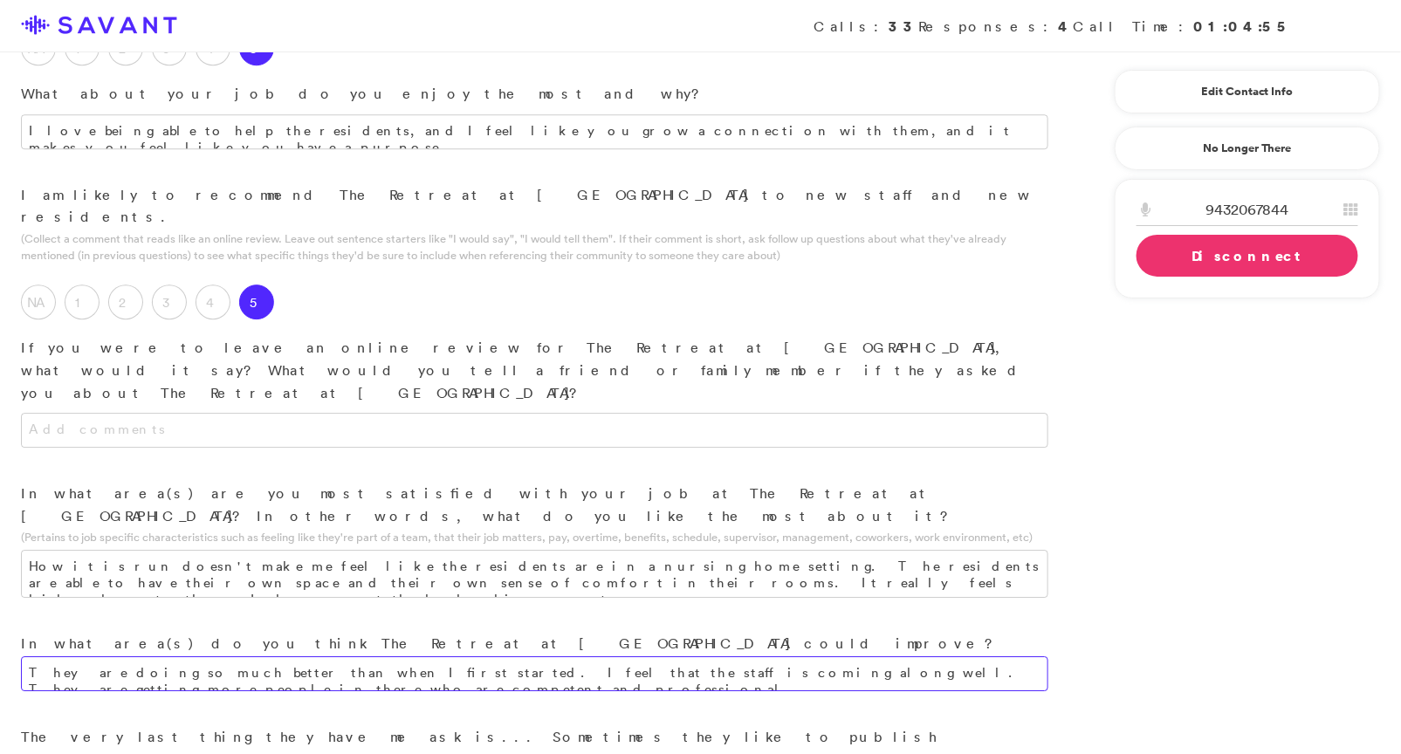
click at [1025, 656] on textarea "They are doing so much better than when I first started. I feel that the staff …" at bounding box center [534, 673] width 1027 height 35
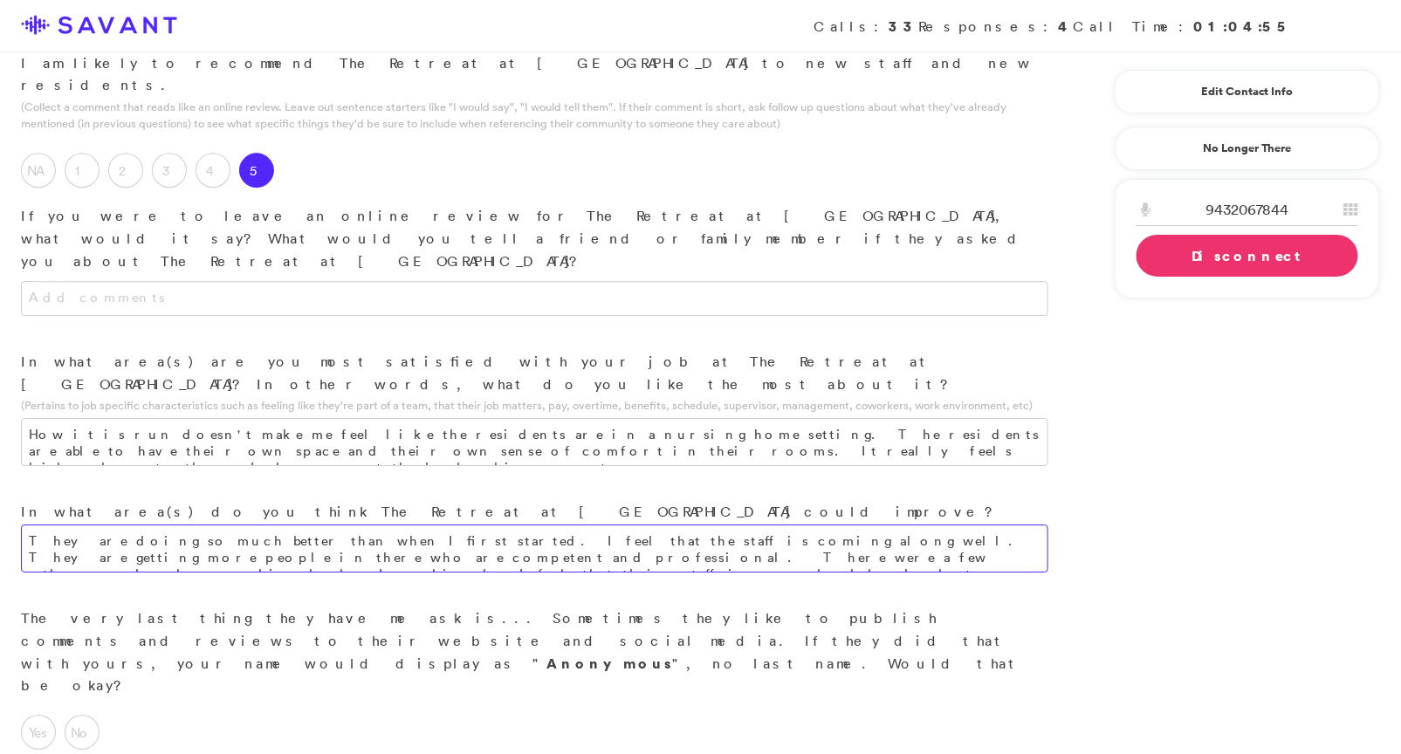
scroll to position [2041, 0]
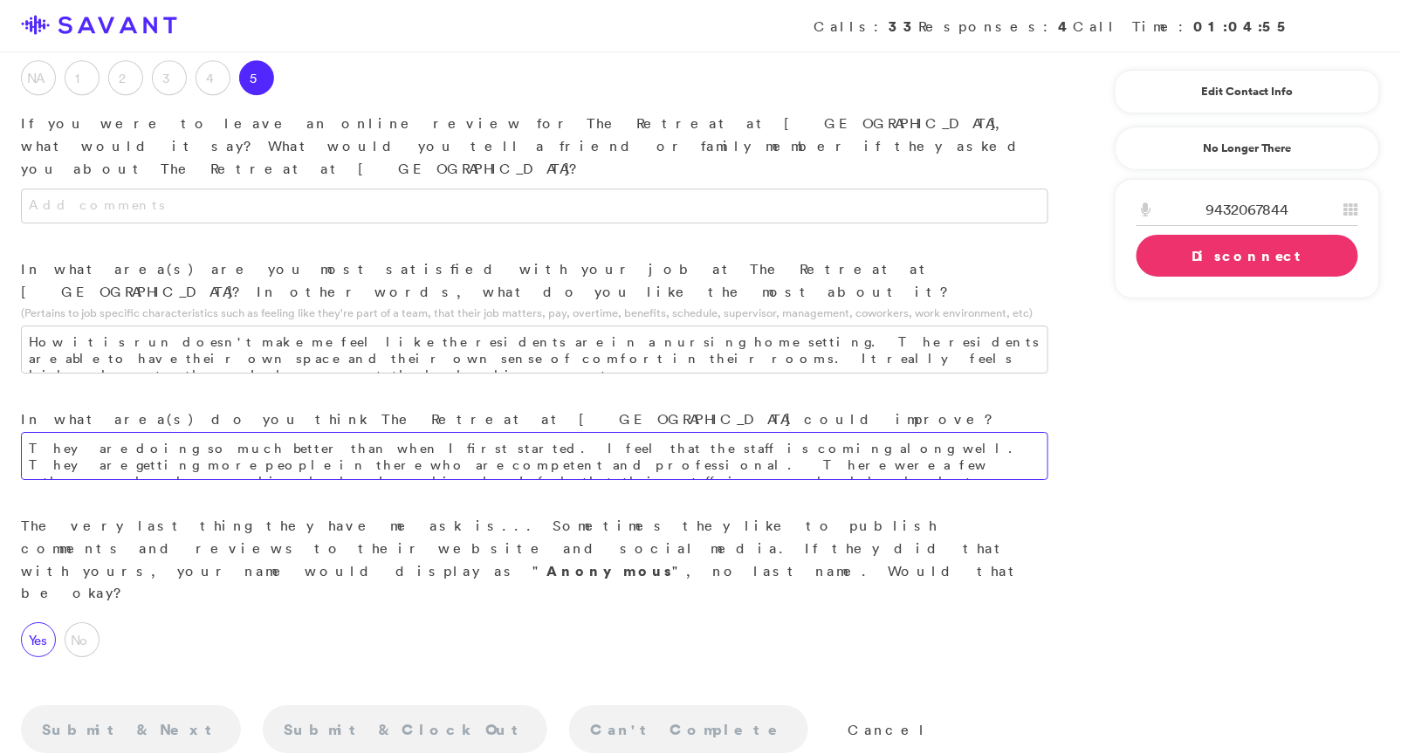
type textarea "They are doing so much better than when I first started. I feel that the staff …"
click at [29, 622] on label "Yes" at bounding box center [38, 639] width 35 height 35
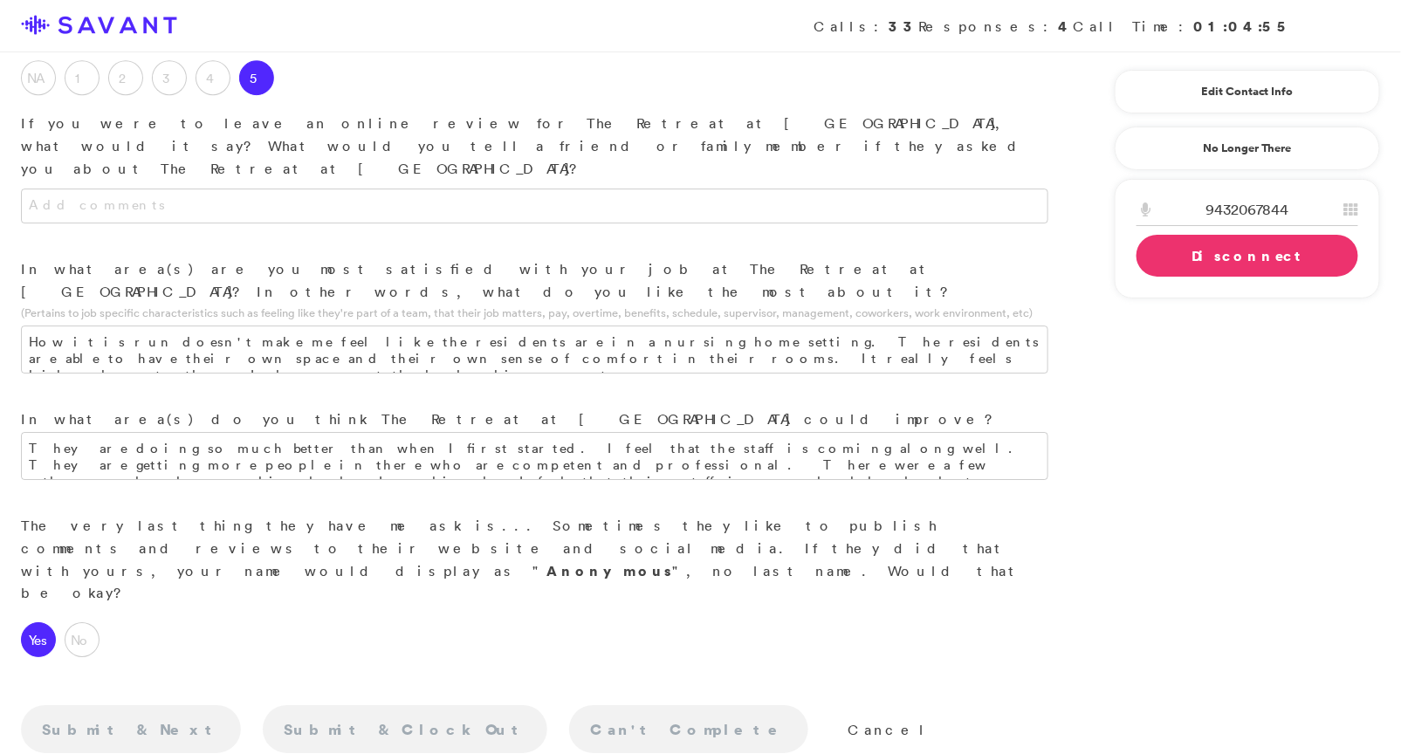
click at [1188, 252] on div "Loading Connecting Connect Disconnect" at bounding box center [1248, 235] width 222 height 83
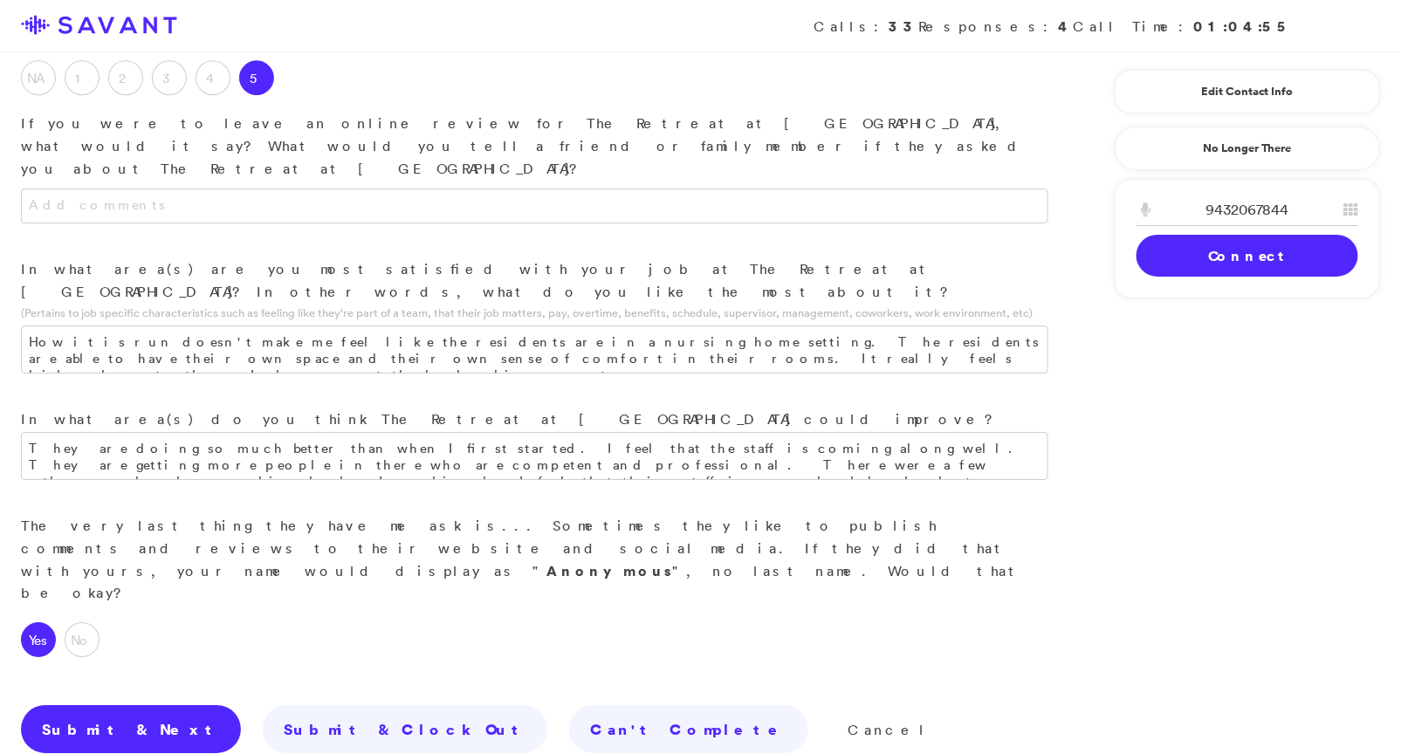
click at [92, 705] on link "Submit & Next" at bounding box center [131, 729] width 220 height 49
